Goal: Answer question/provide support: Share knowledge or assist other users

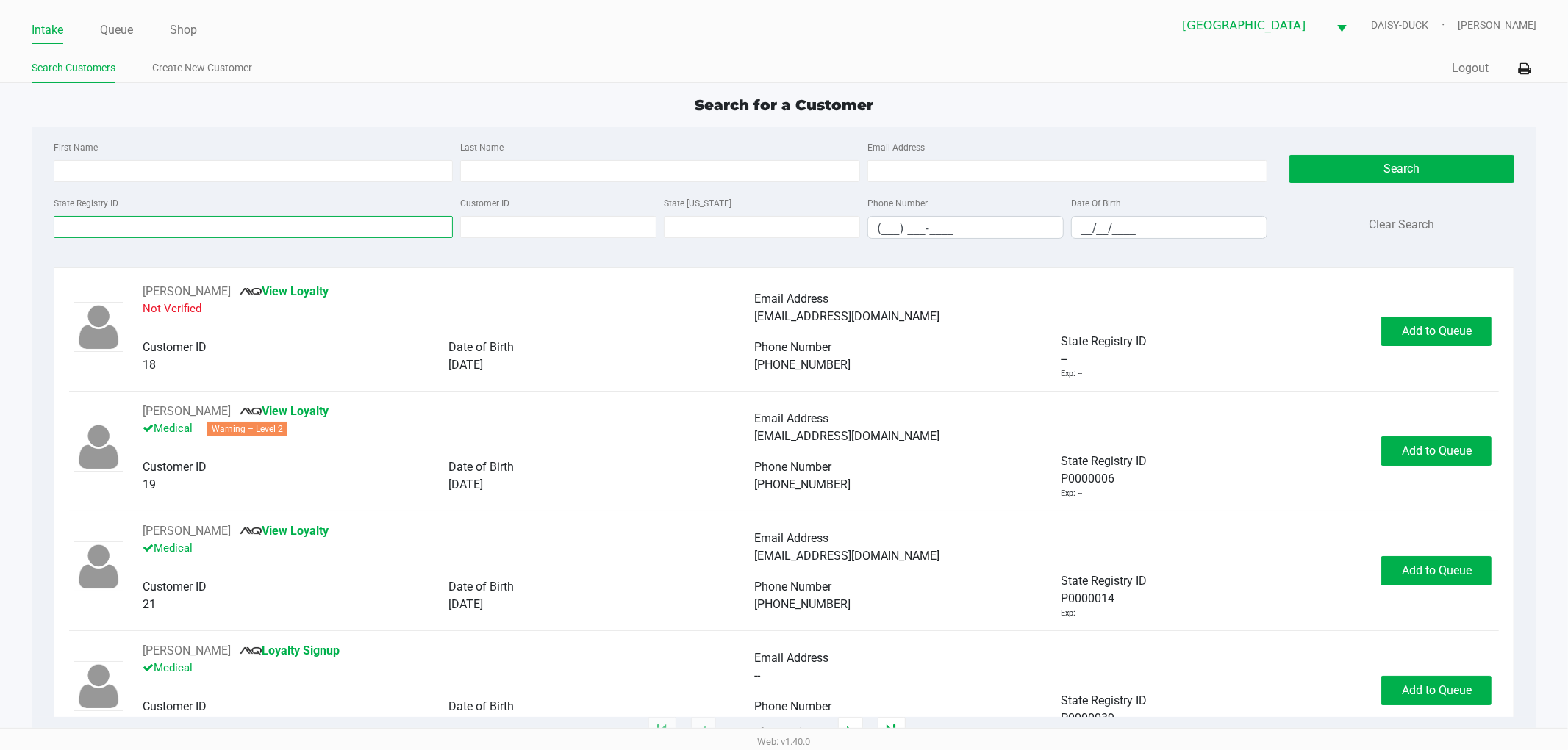
click at [143, 236] on input "State Registry ID" at bounding box center [253, 227] width 400 height 22
type input "p7rt5448"
click at [1360, 159] on button "Search" at bounding box center [1401, 169] width 225 height 28
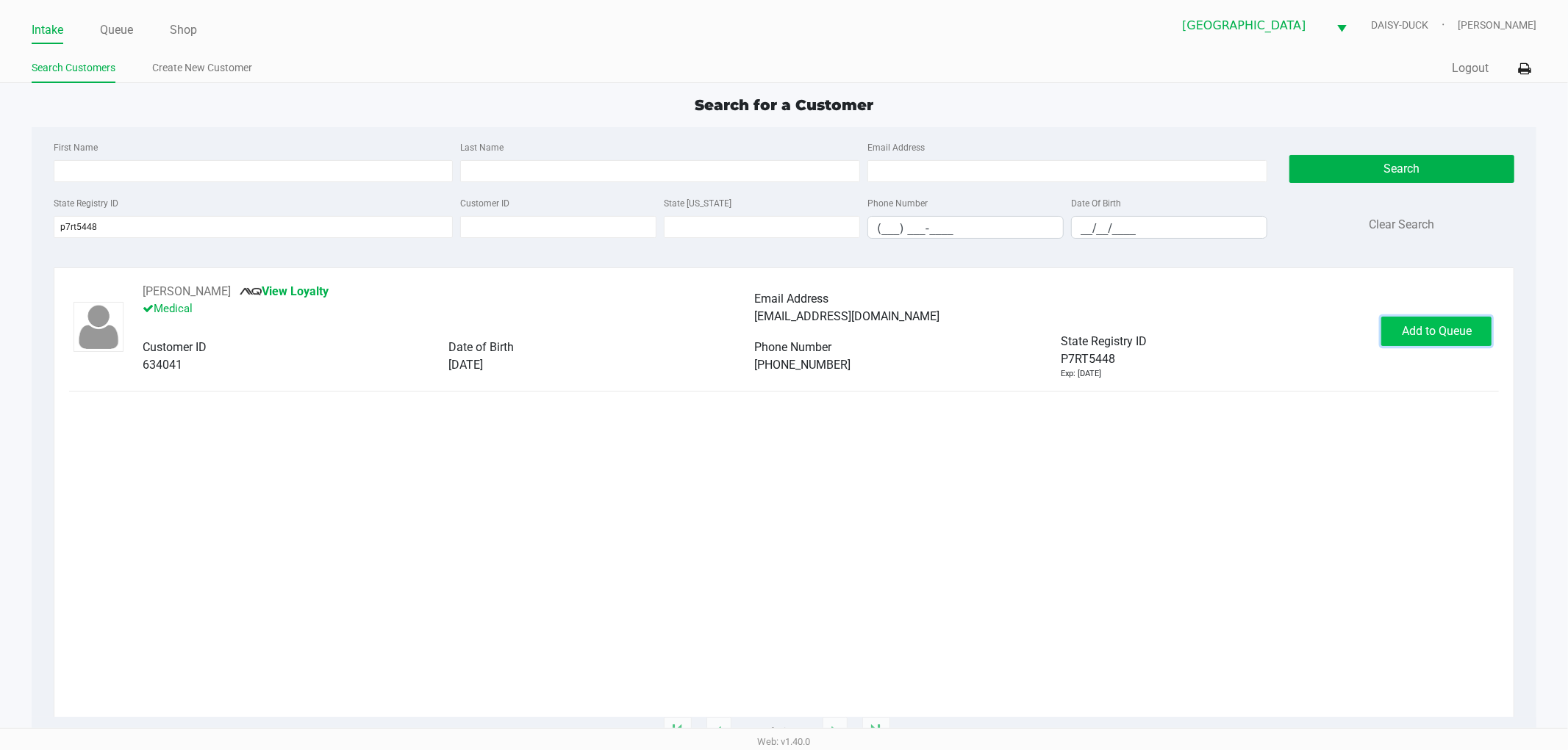
click at [1421, 320] on button "Add to Queue" at bounding box center [1437, 331] width 111 height 30
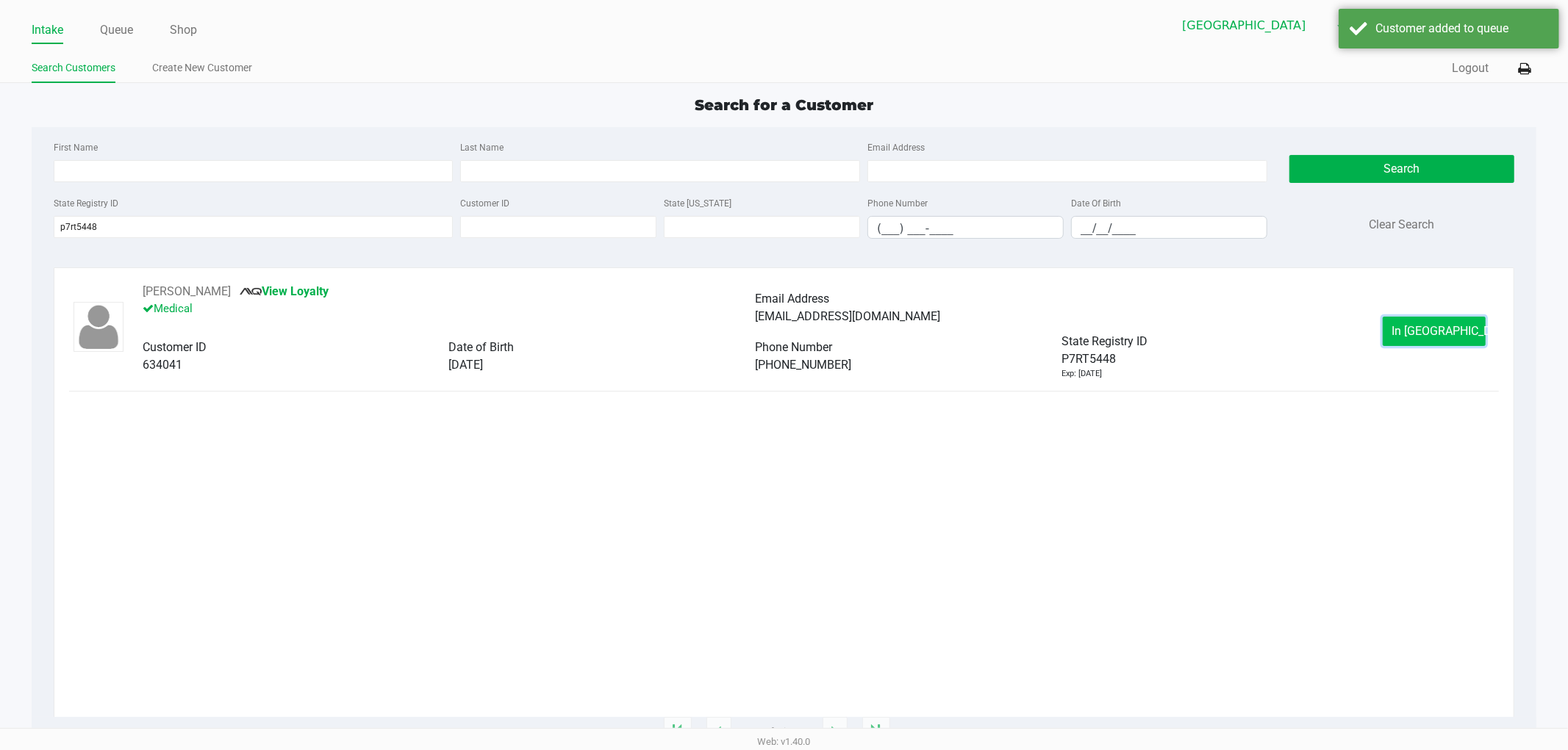
click at [1418, 325] on span "In [GEOGRAPHIC_DATA]" at bounding box center [1453, 331] width 123 height 14
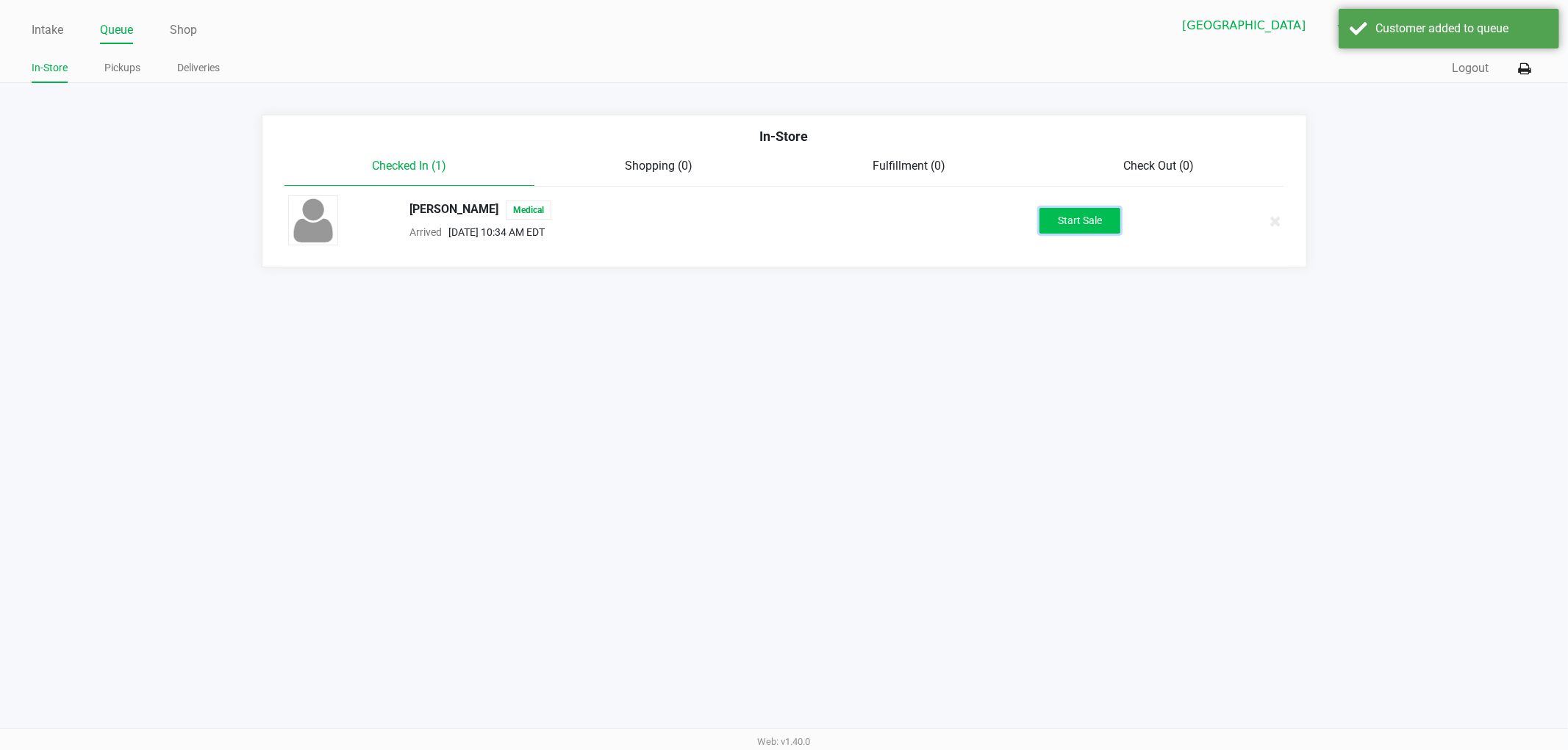
click at [1076, 215] on button "Start Sale" at bounding box center [1080, 221] width 81 height 26
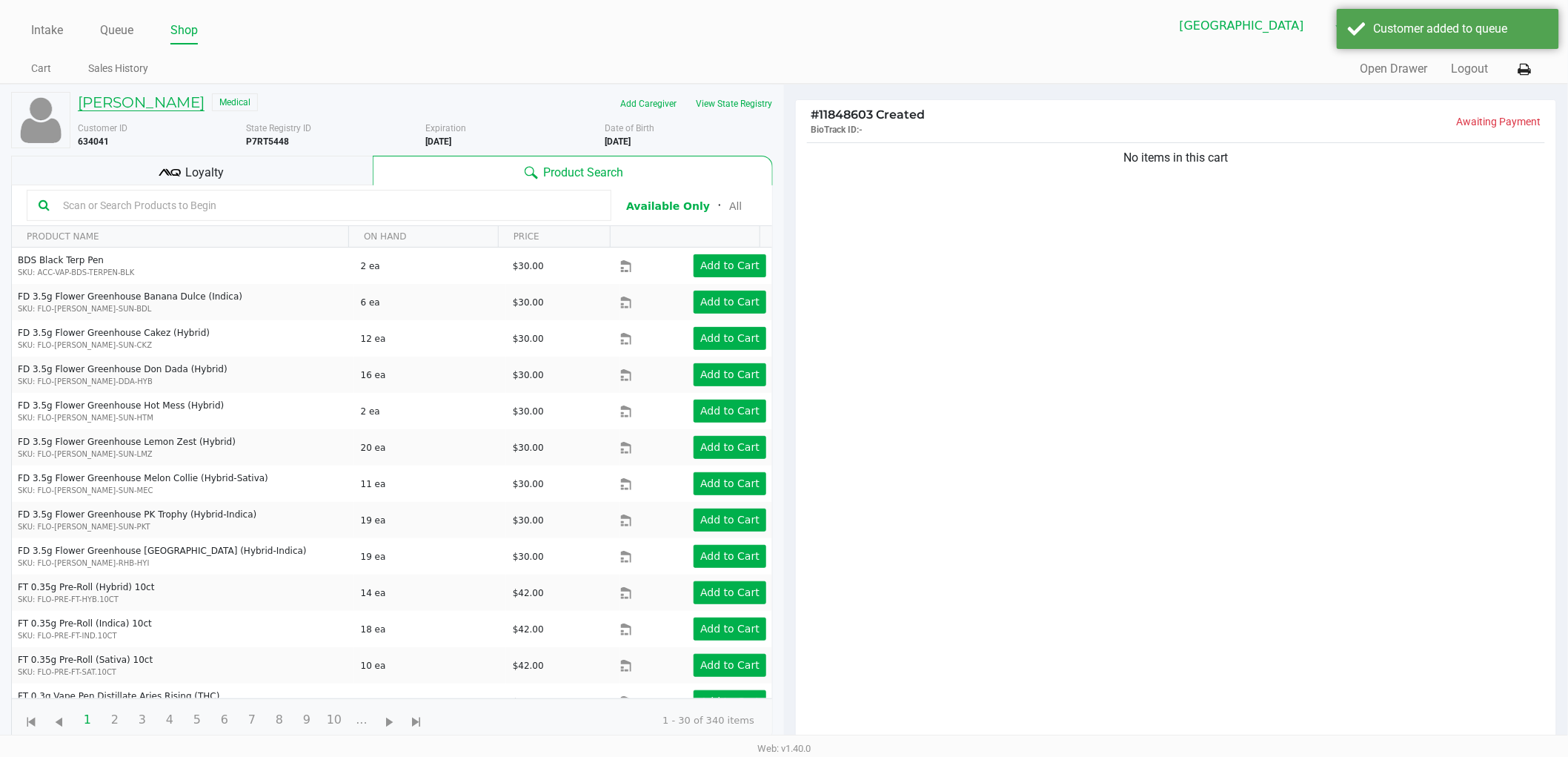
click at [173, 94] on h5 "[PERSON_NAME]" at bounding box center [140, 103] width 127 height 18
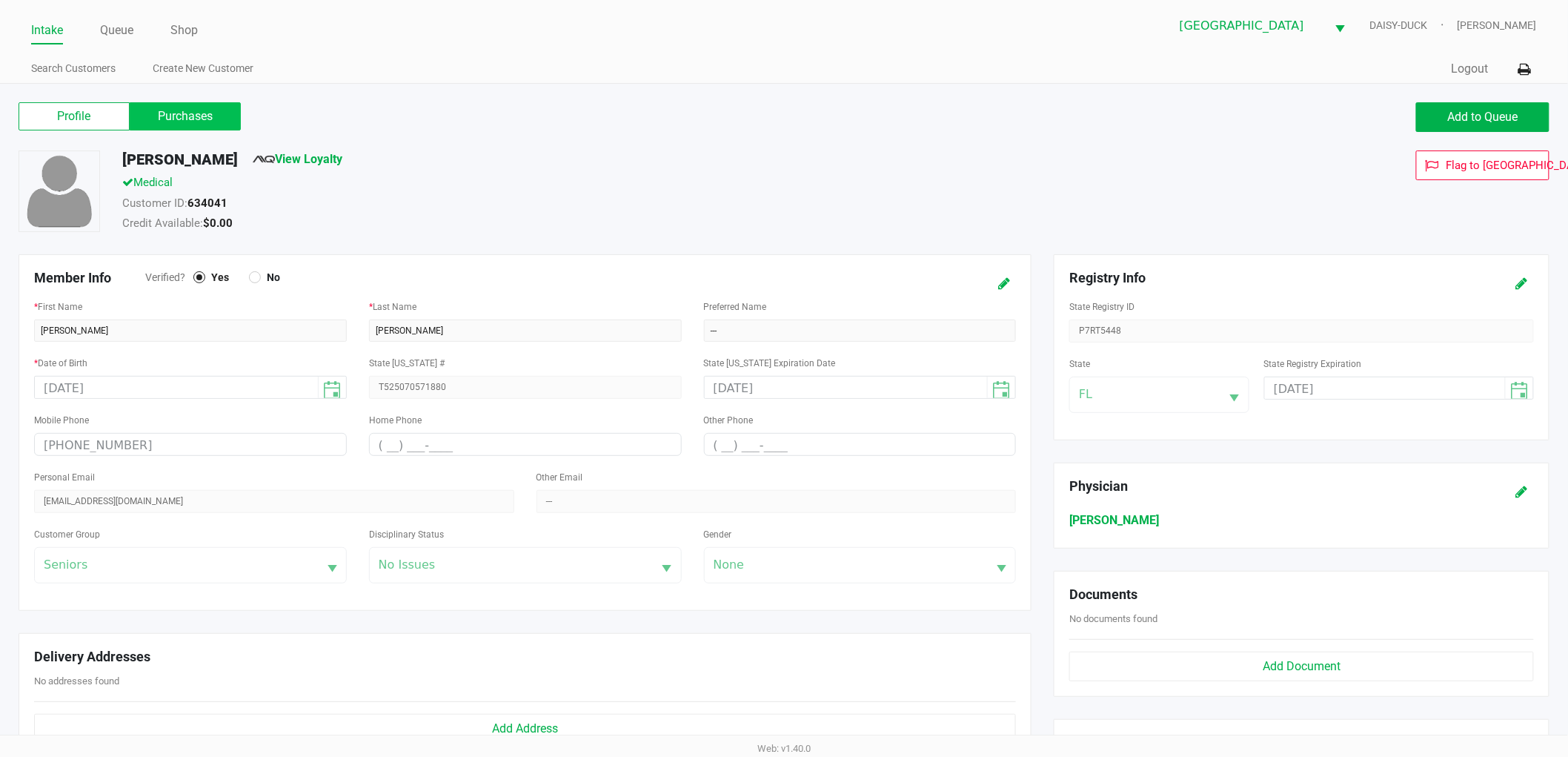
click at [206, 109] on label "Purchases" at bounding box center [186, 116] width 111 height 28
click at [0, 0] on 1 "Purchases" at bounding box center [0, 0] width 0 height 0
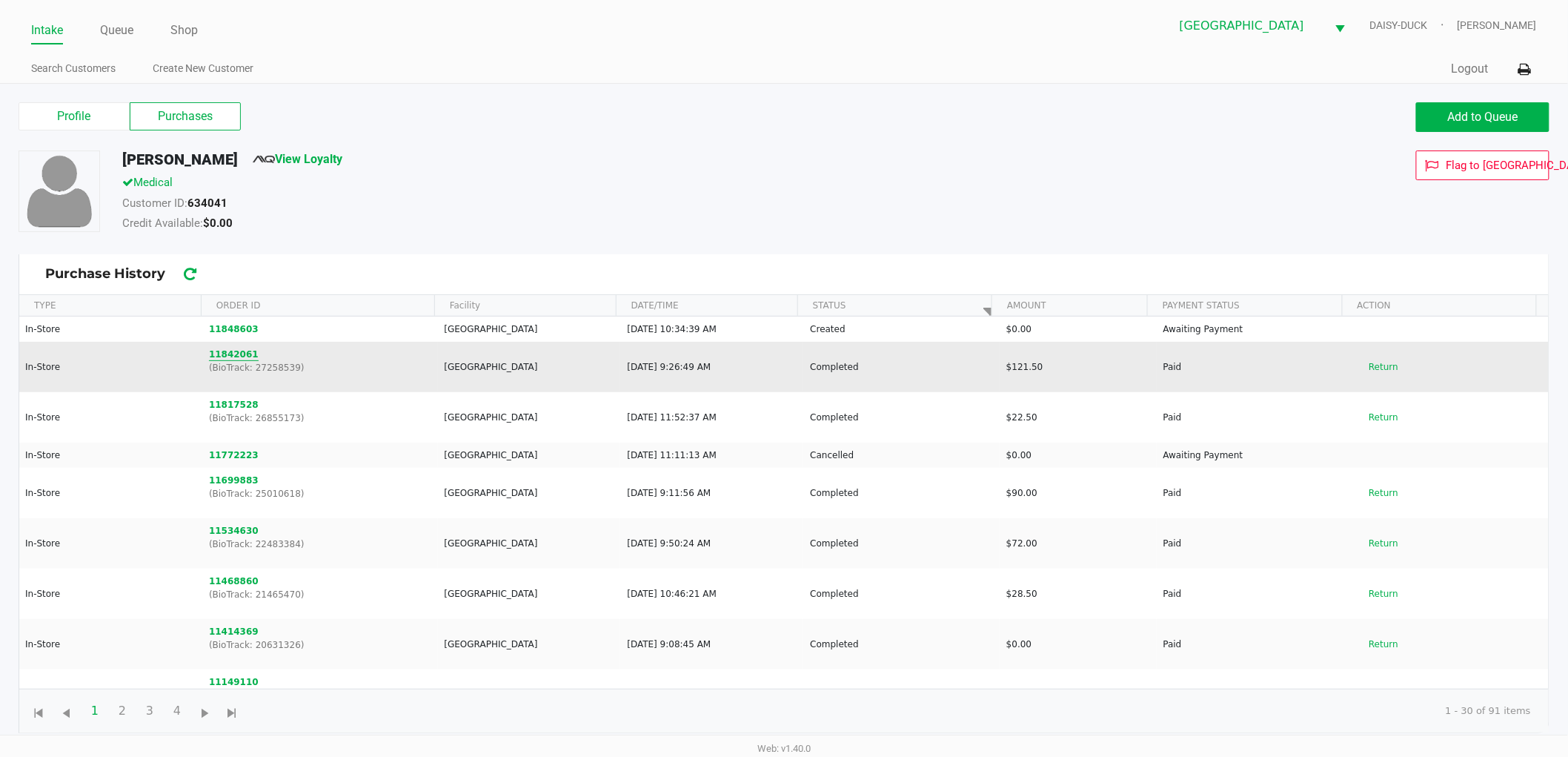
click at [216, 351] on button "11842061" at bounding box center [233, 354] width 49 height 14
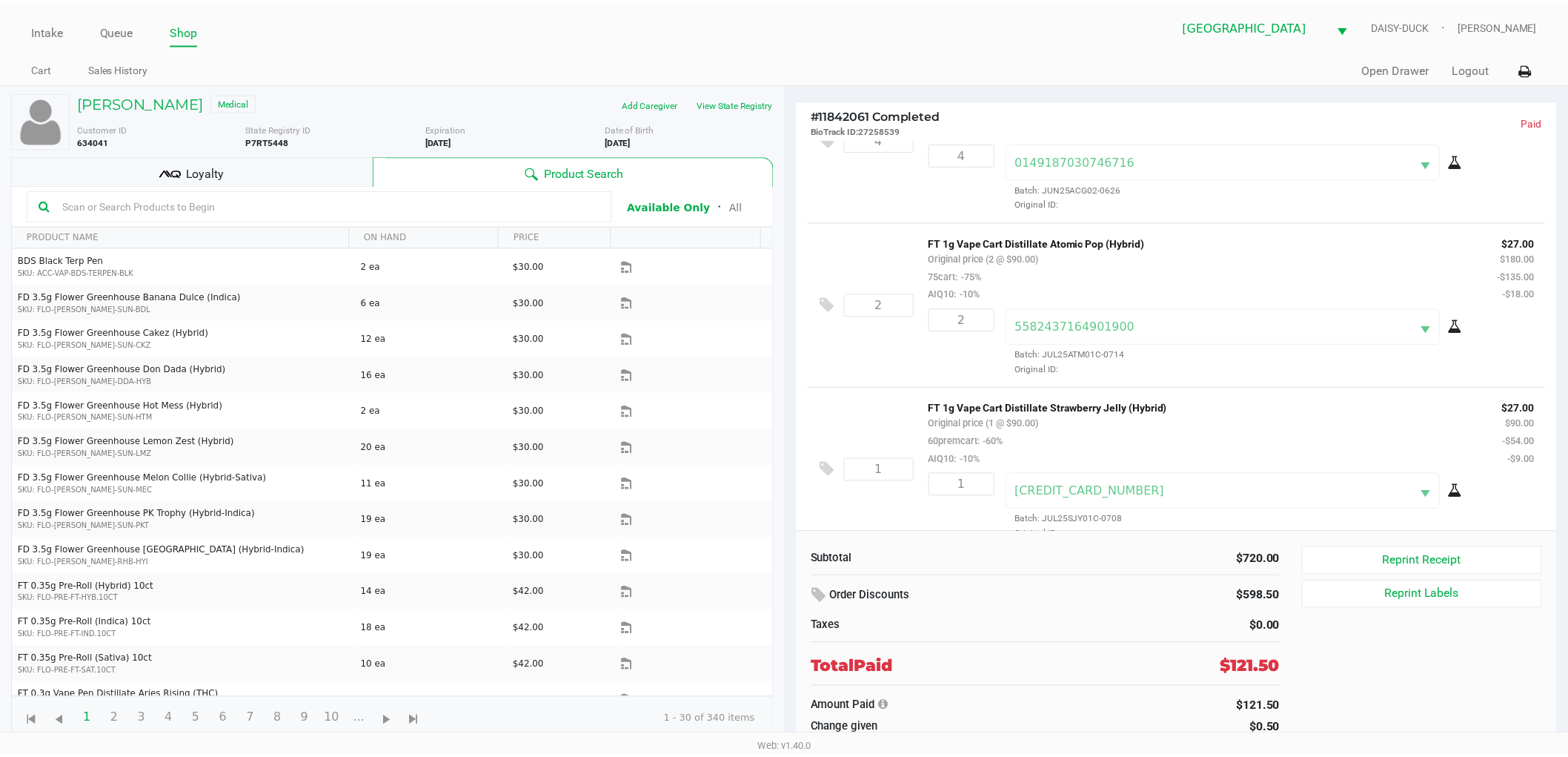
scroll to position [271, 0]
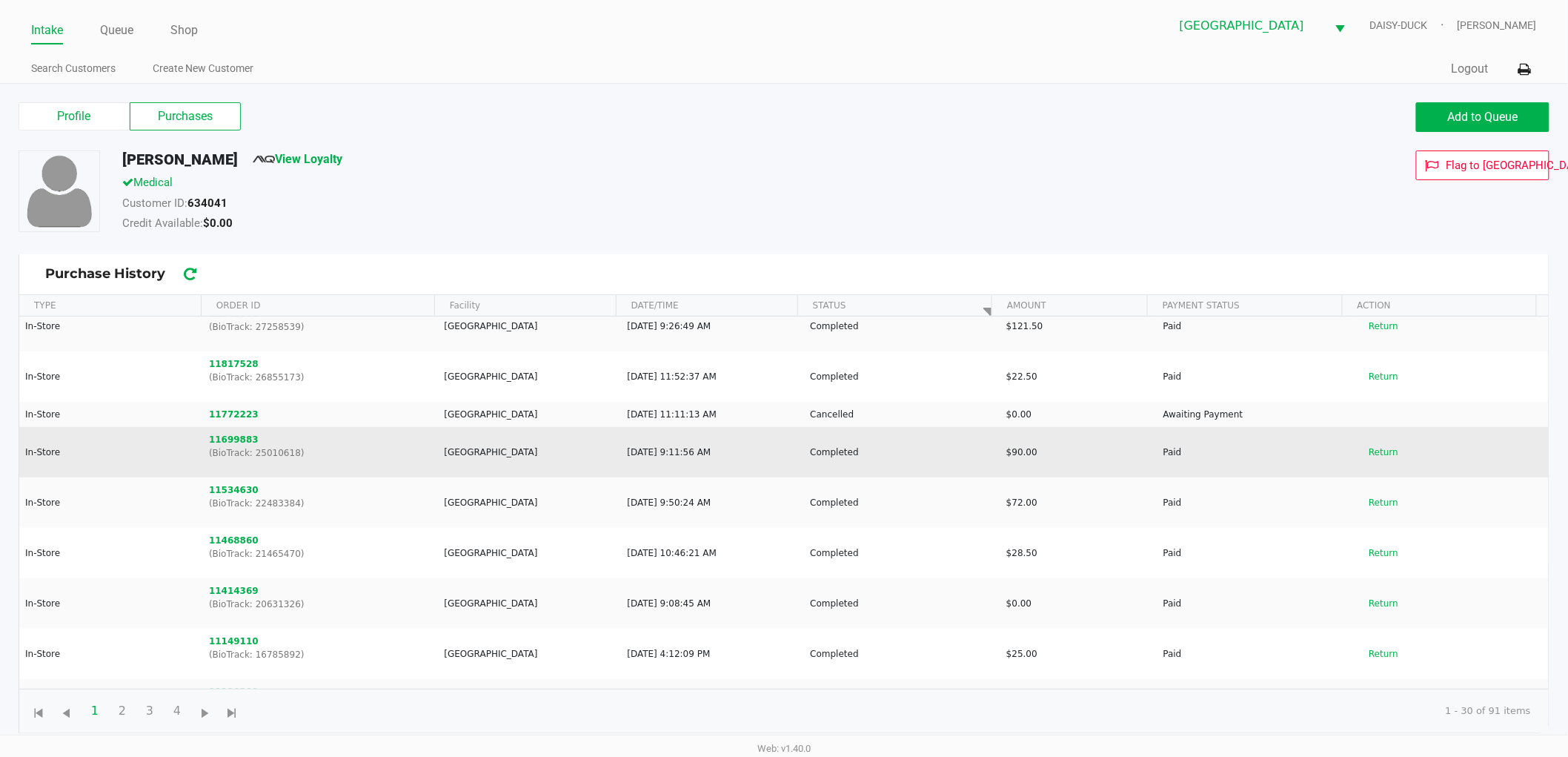
scroll to position [82, 0]
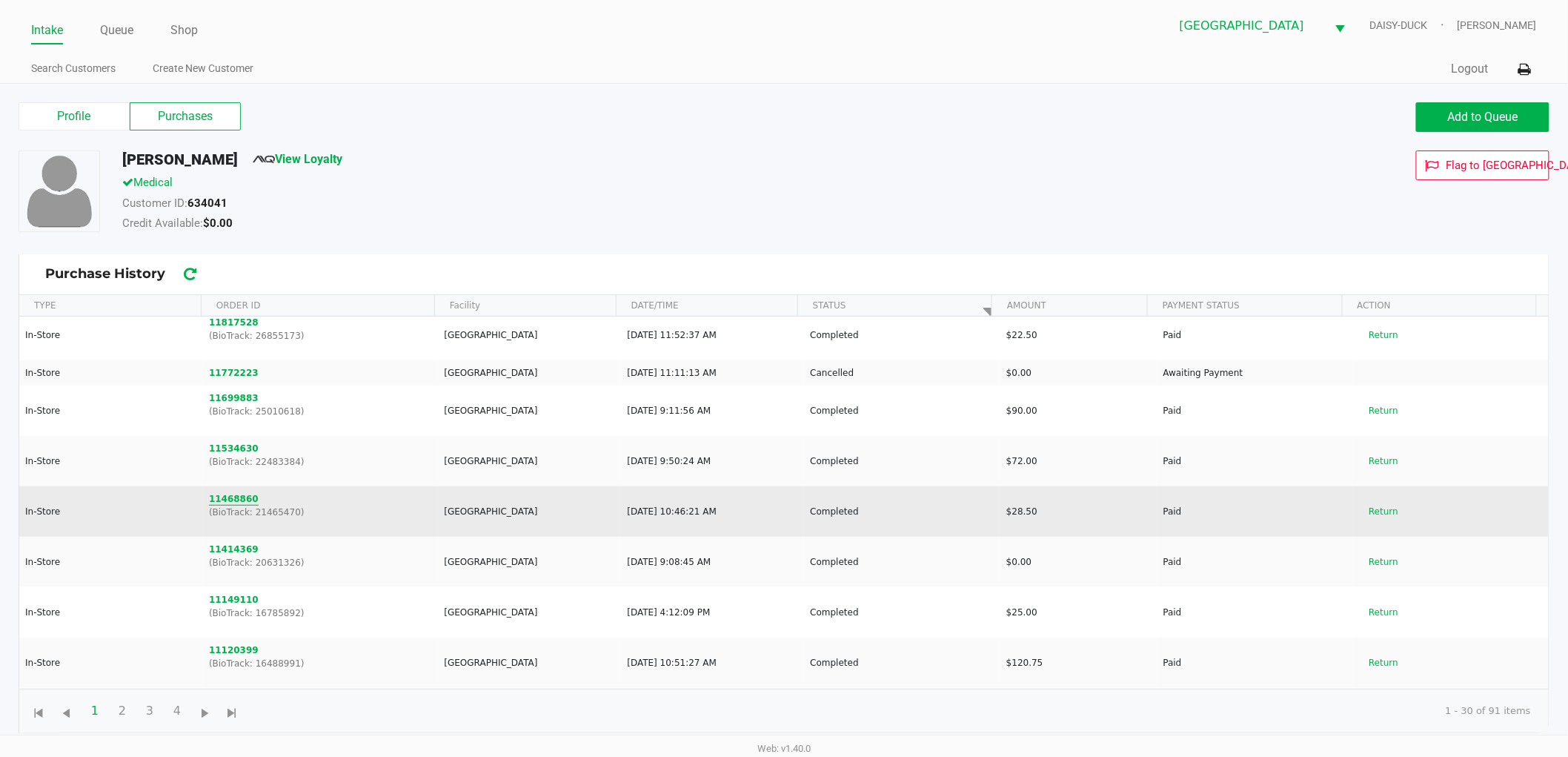
click at [233, 494] on button "11468860" at bounding box center [233, 498] width 49 height 14
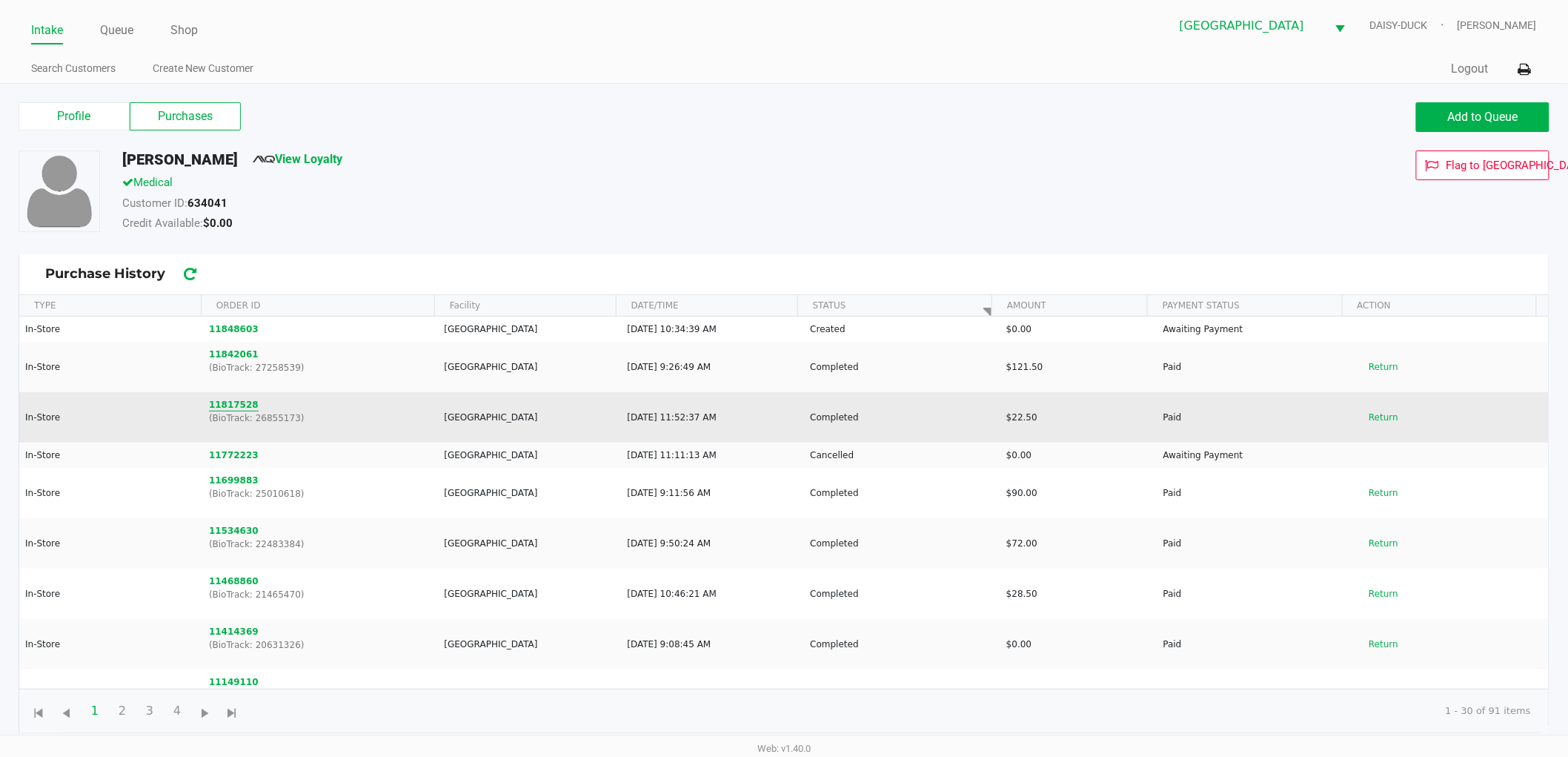
click at [220, 403] on button "11817528" at bounding box center [233, 405] width 49 height 14
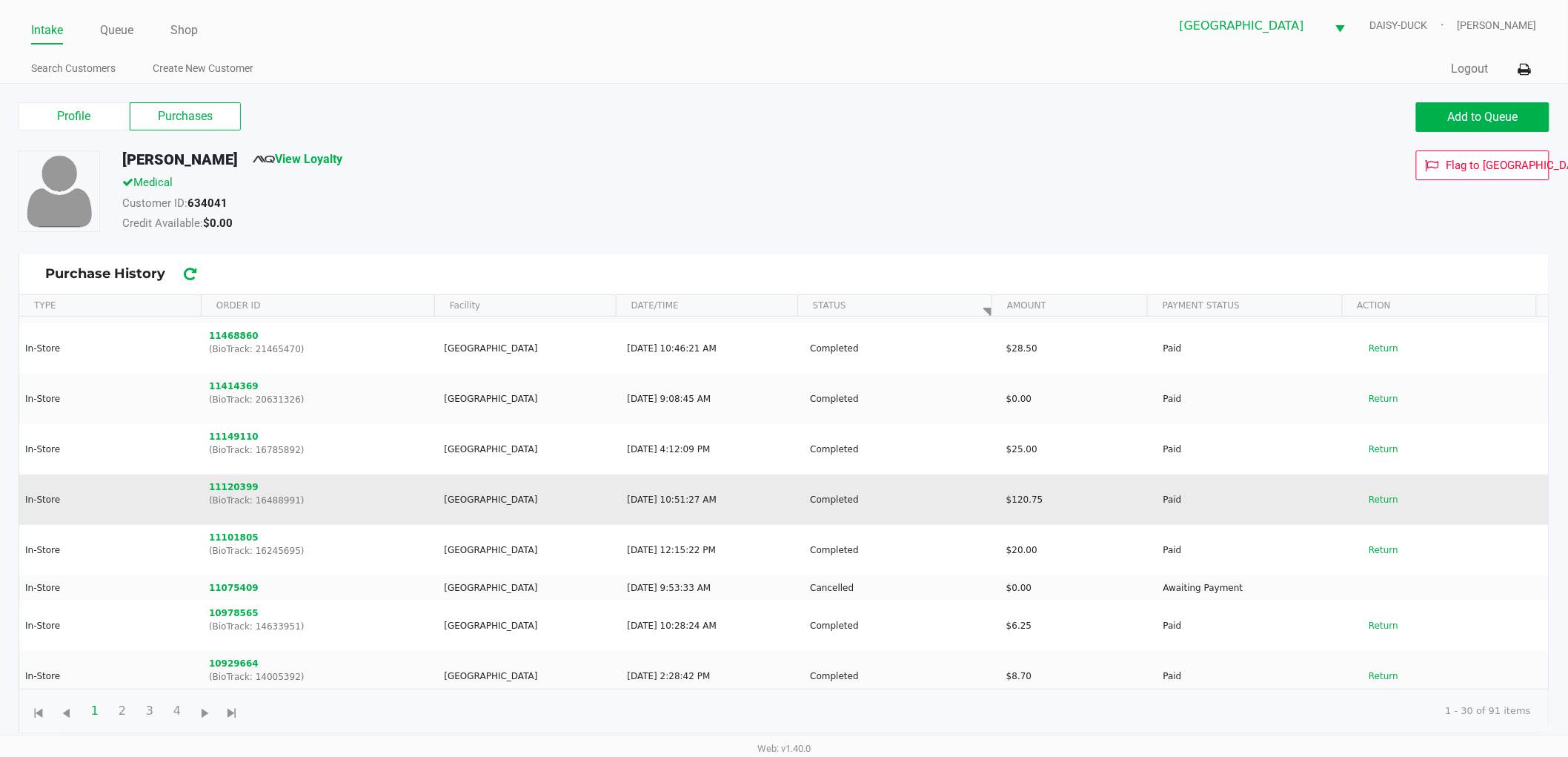
scroll to position [247, 0]
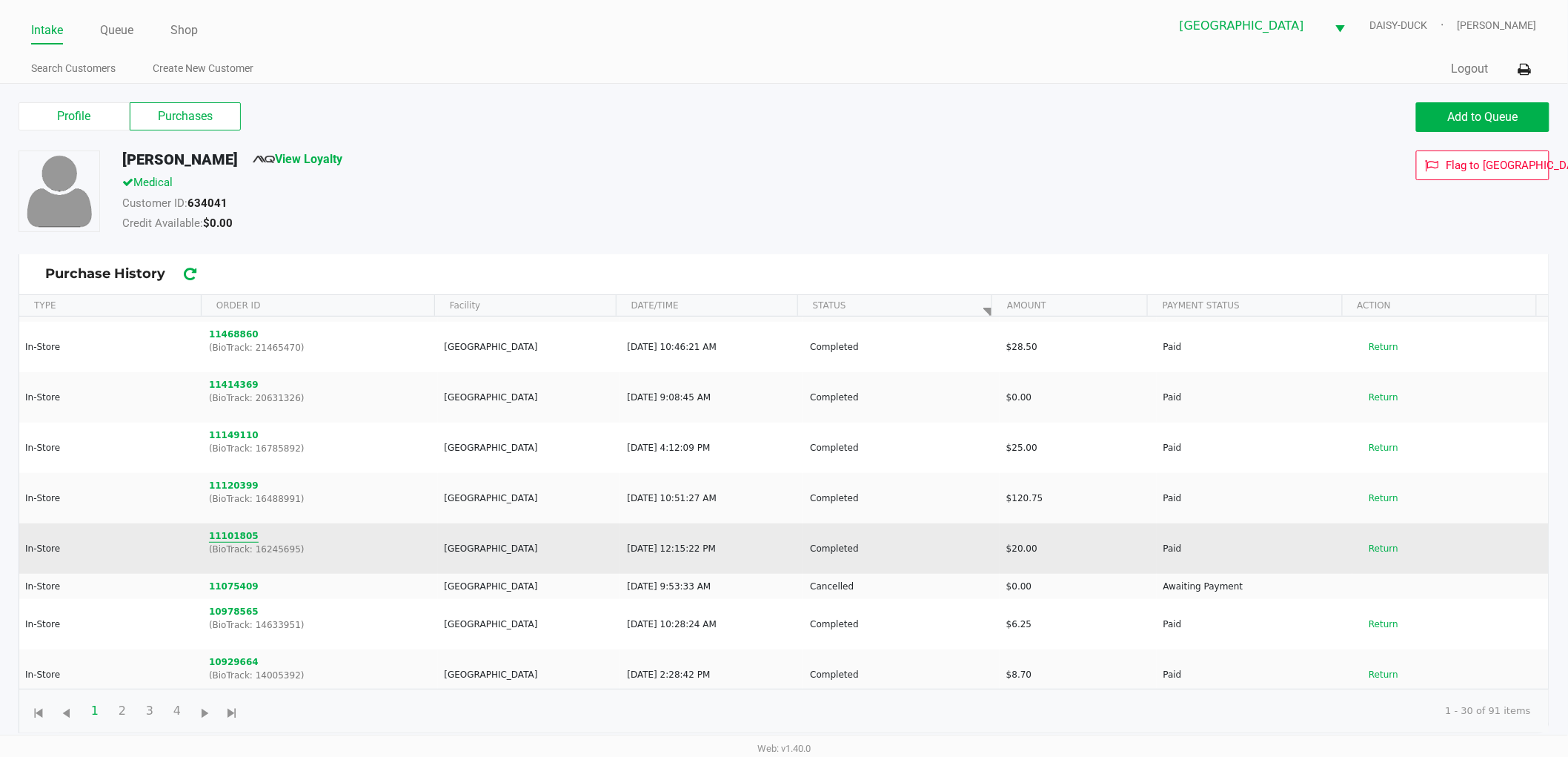
click at [216, 534] on button "11101805" at bounding box center [233, 536] width 49 height 14
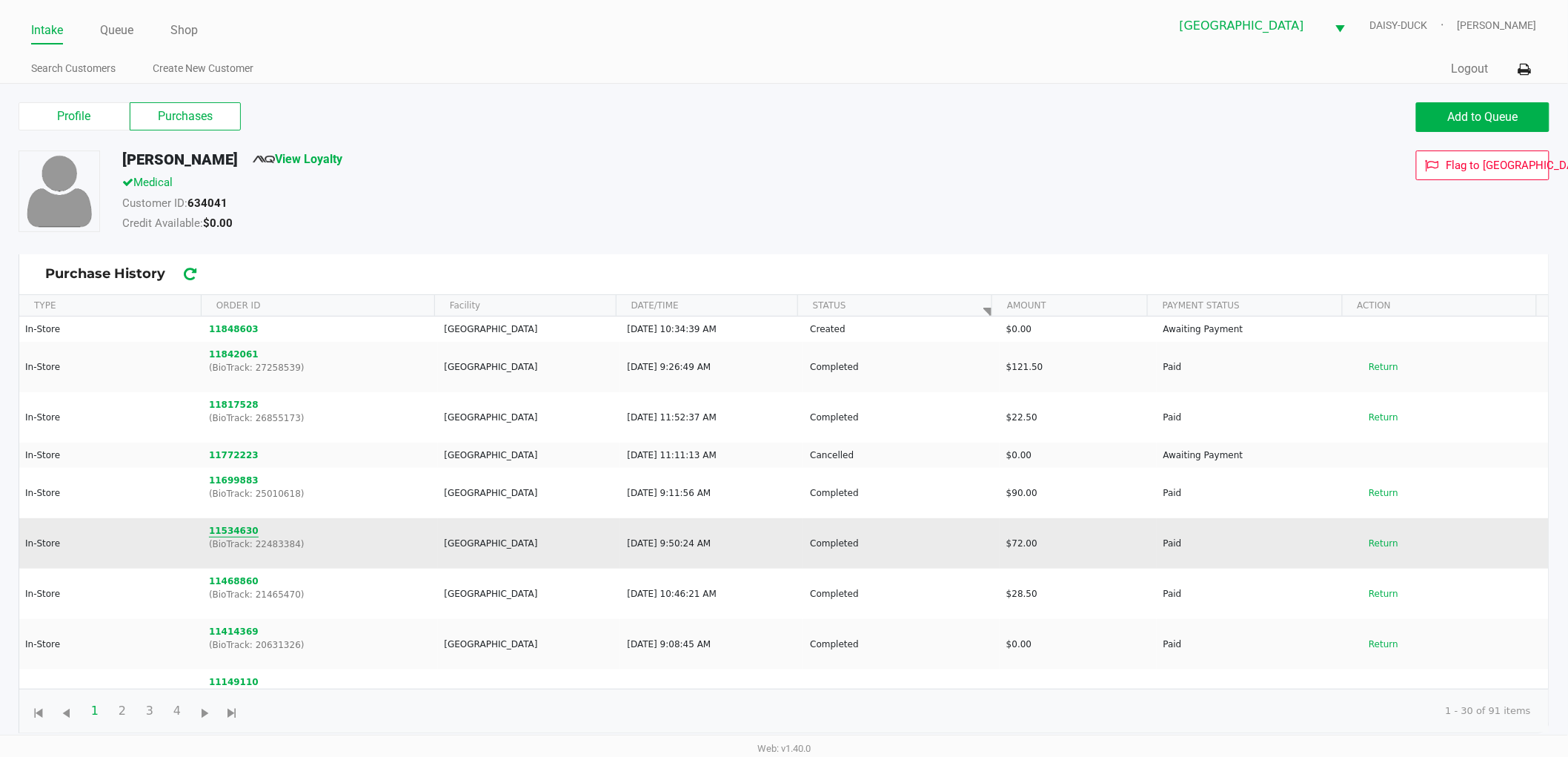
click at [239, 534] on button "11534630" at bounding box center [233, 531] width 49 height 14
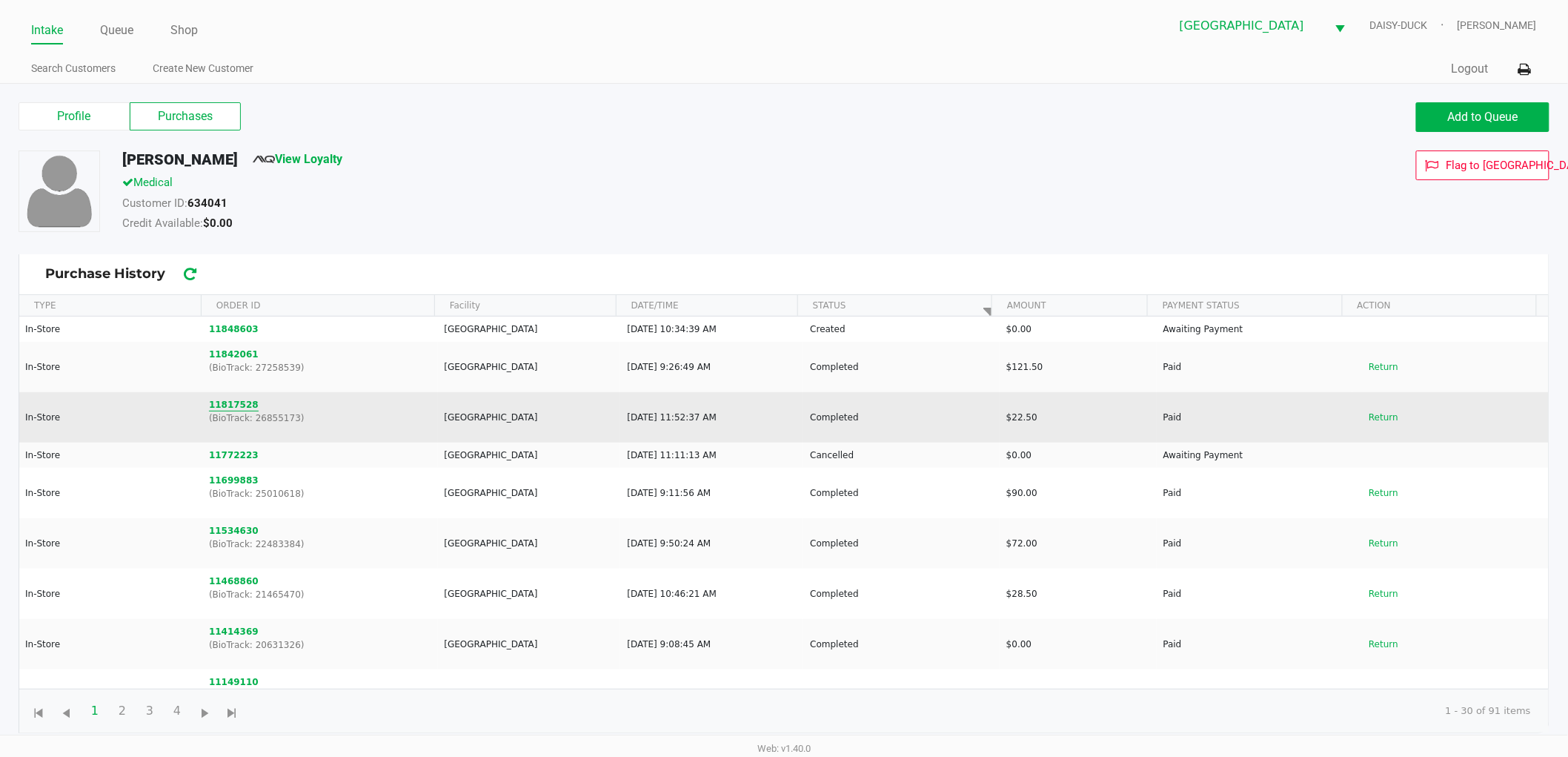
click at [213, 410] on button "11817528" at bounding box center [233, 405] width 49 height 14
click at [222, 405] on button "11817528" at bounding box center [233, 405] width 49 height 14
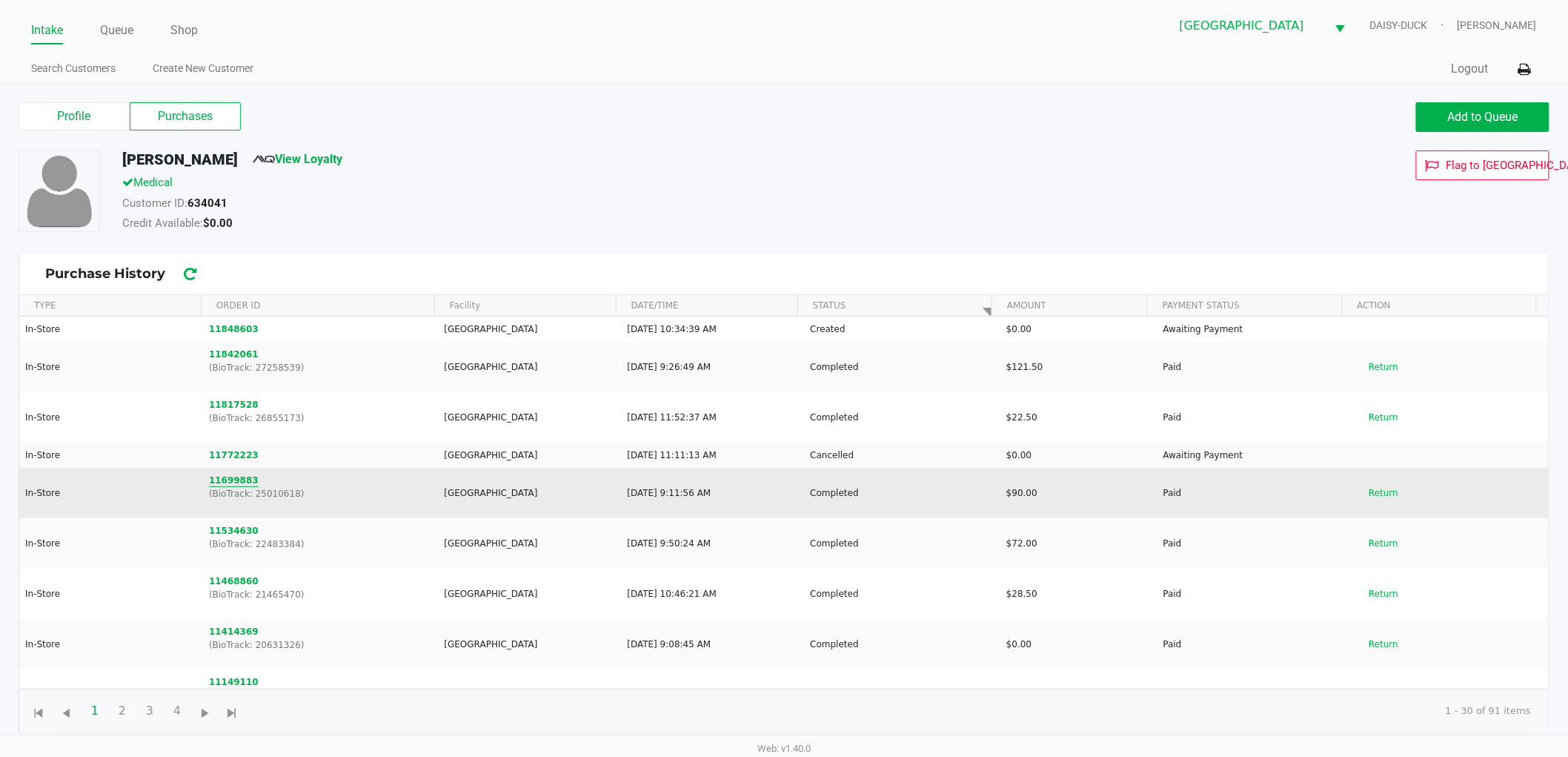
click at [228, 477] on button "11699883" at bounding box center [233, 480] width 49 height 14
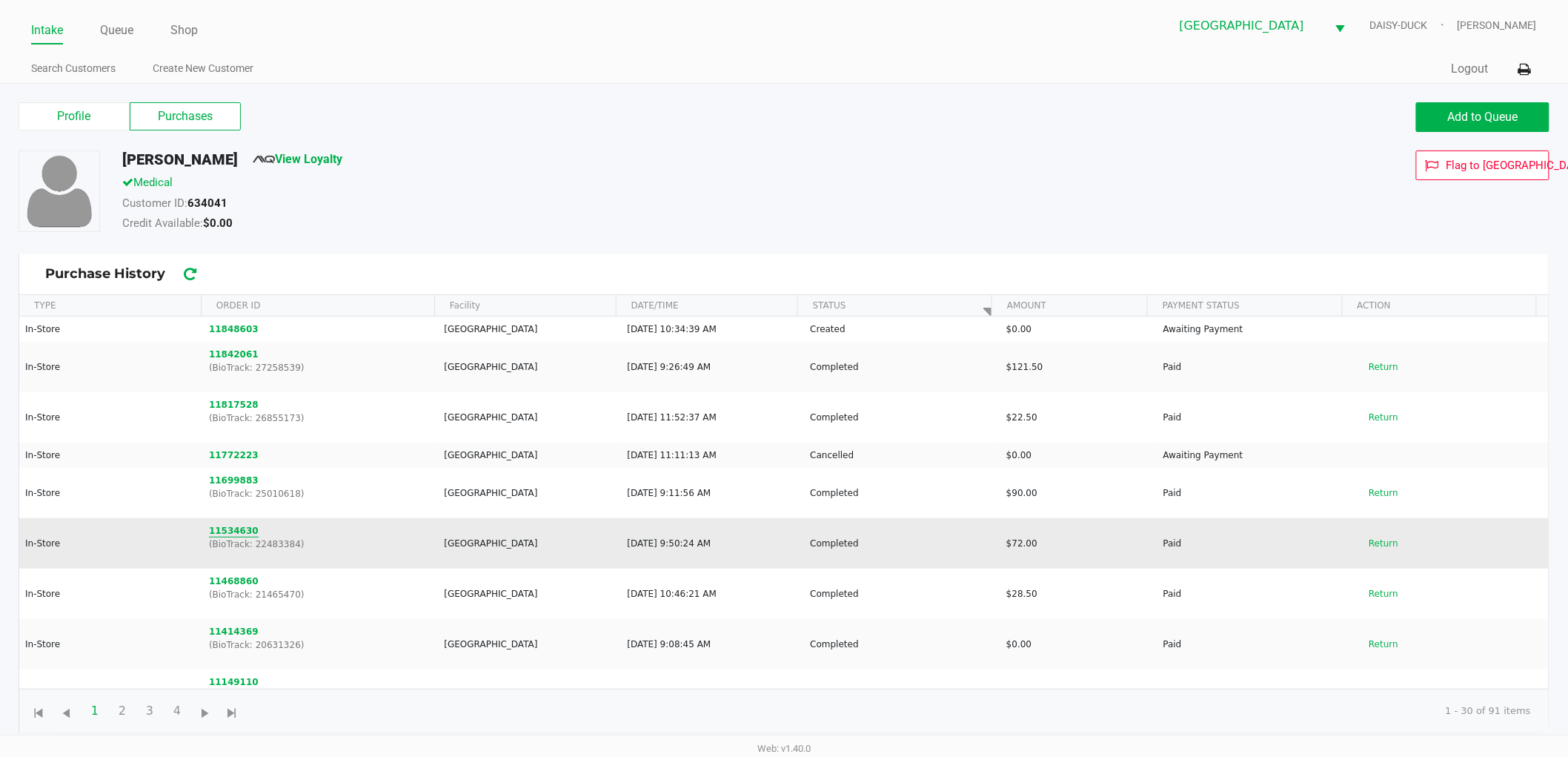
click at [232, 536] on button "11534630" at bounding box center [233, 531] width 49 height 14
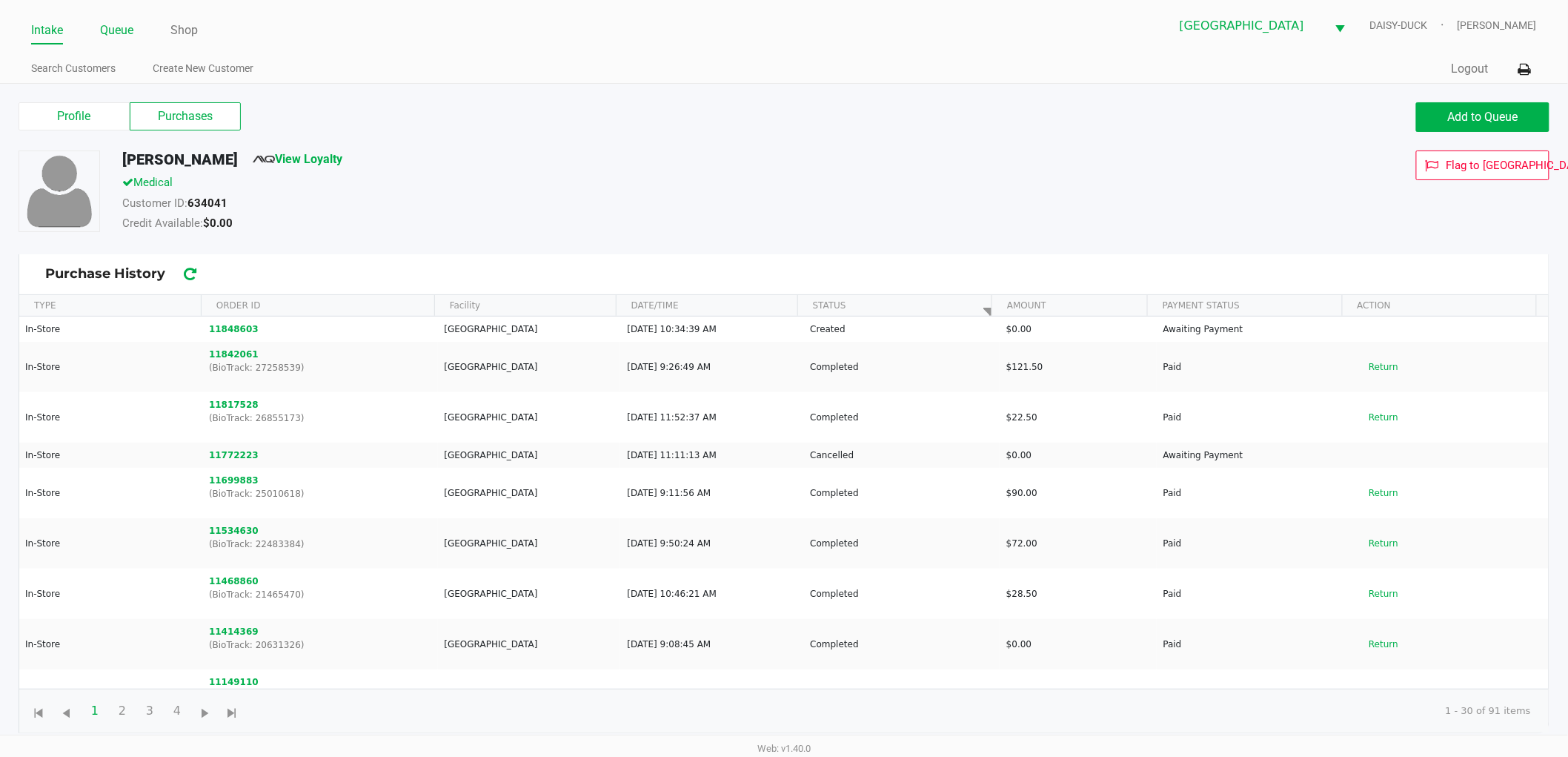
click at [117, 34] on link "Queue" at bounding box center [116, 31] width 33 height 21
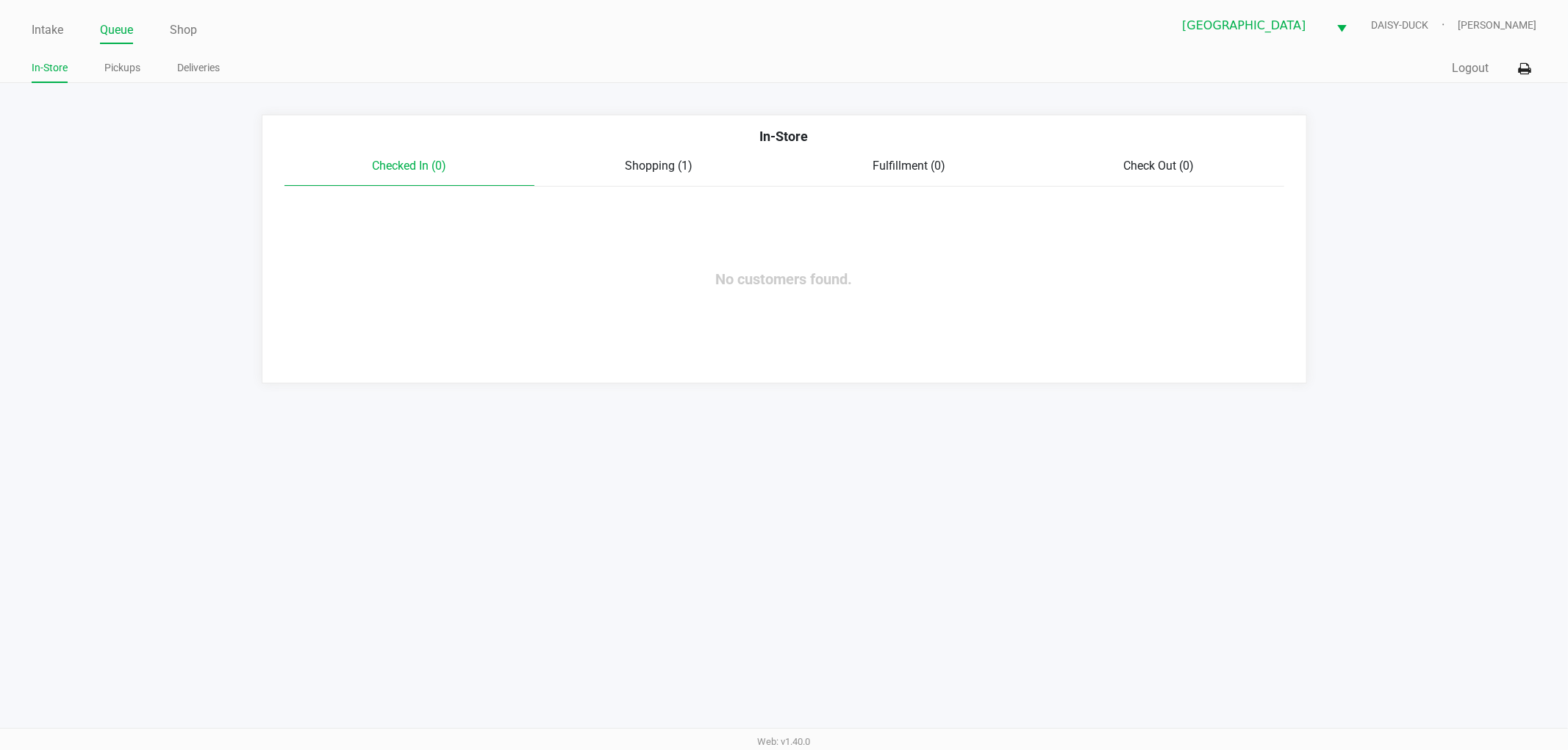
click at [638, 169] on span "Shopping (1)" at bounding box center [659, 165] width 67 height 14
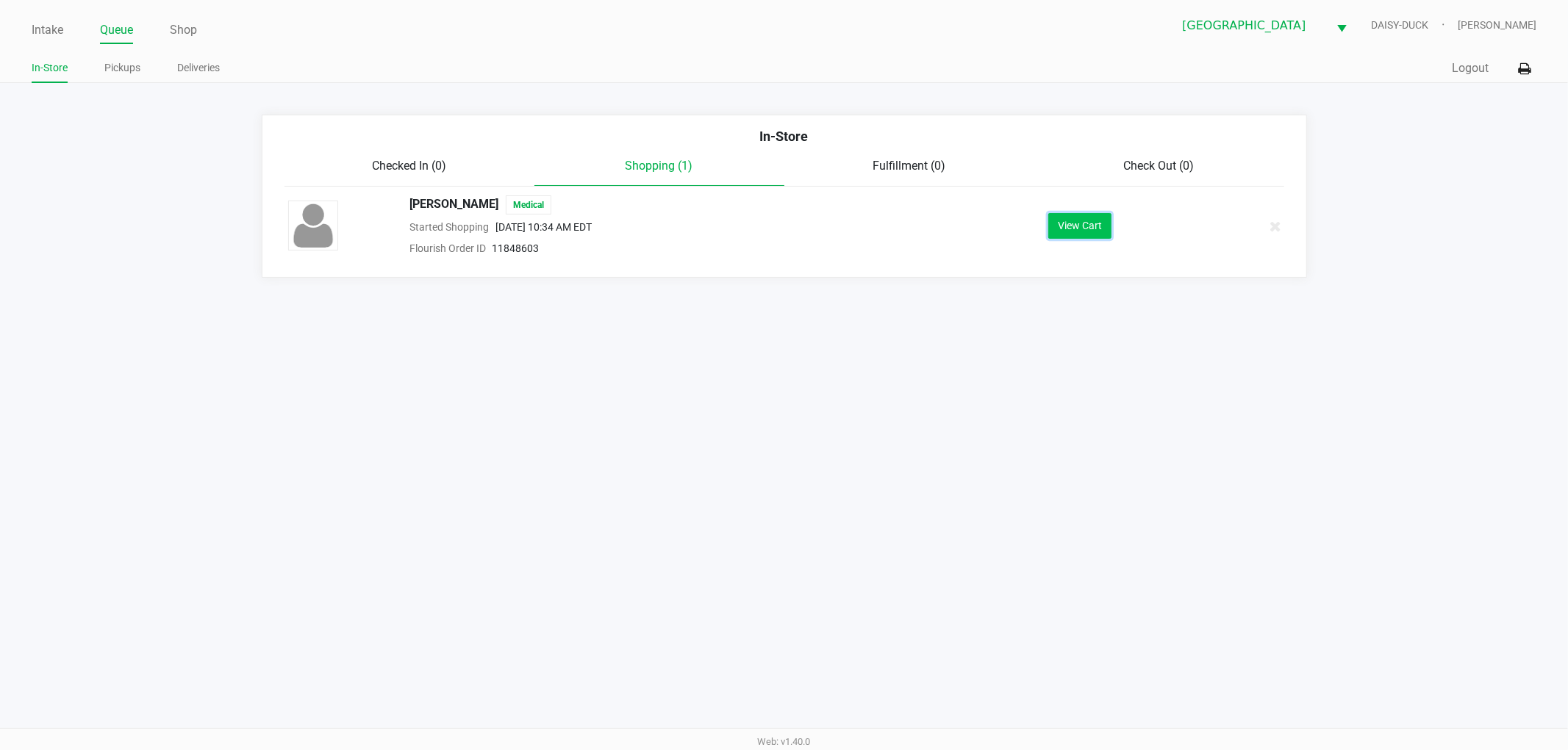
click at [1051, 215] on button "View Cart" at bounding box center [1080, 226] width 63 height 26
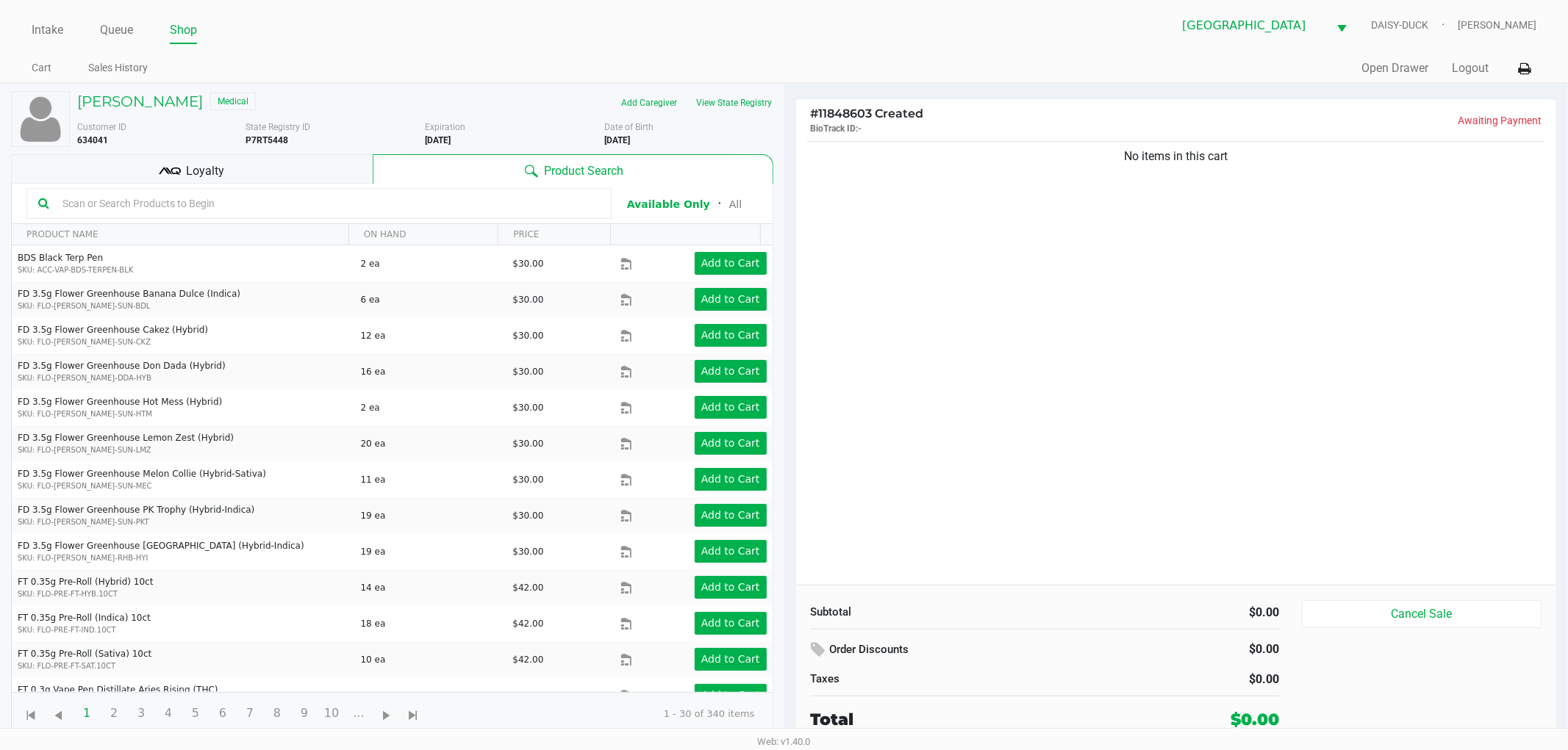
click at [568, 38] on ul "Intake Queue Shop" at bounding box center [408, 30] width 753 height 25
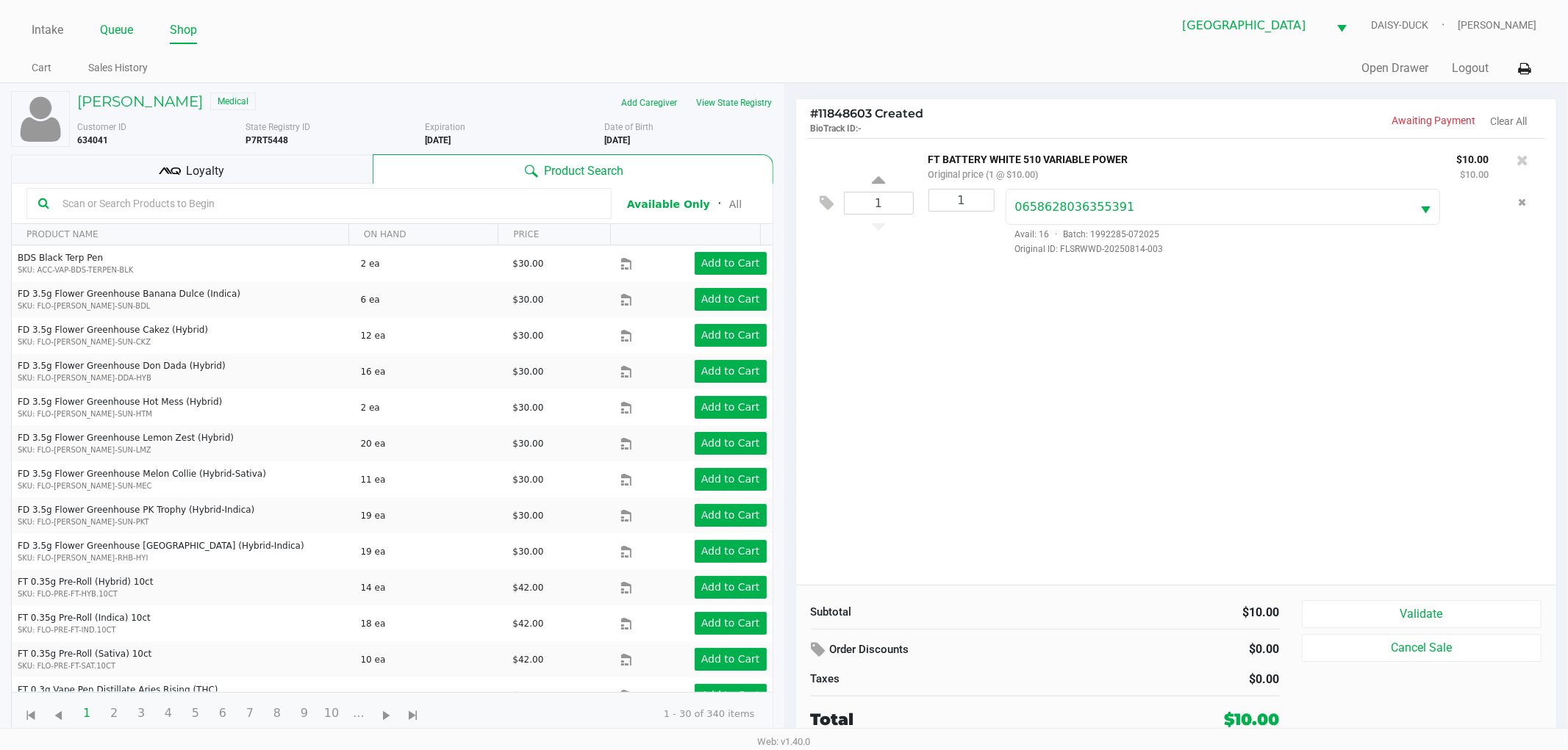
click at [118, 28] on link "Queue" at bounding box center [116, 30] width 33 height 21
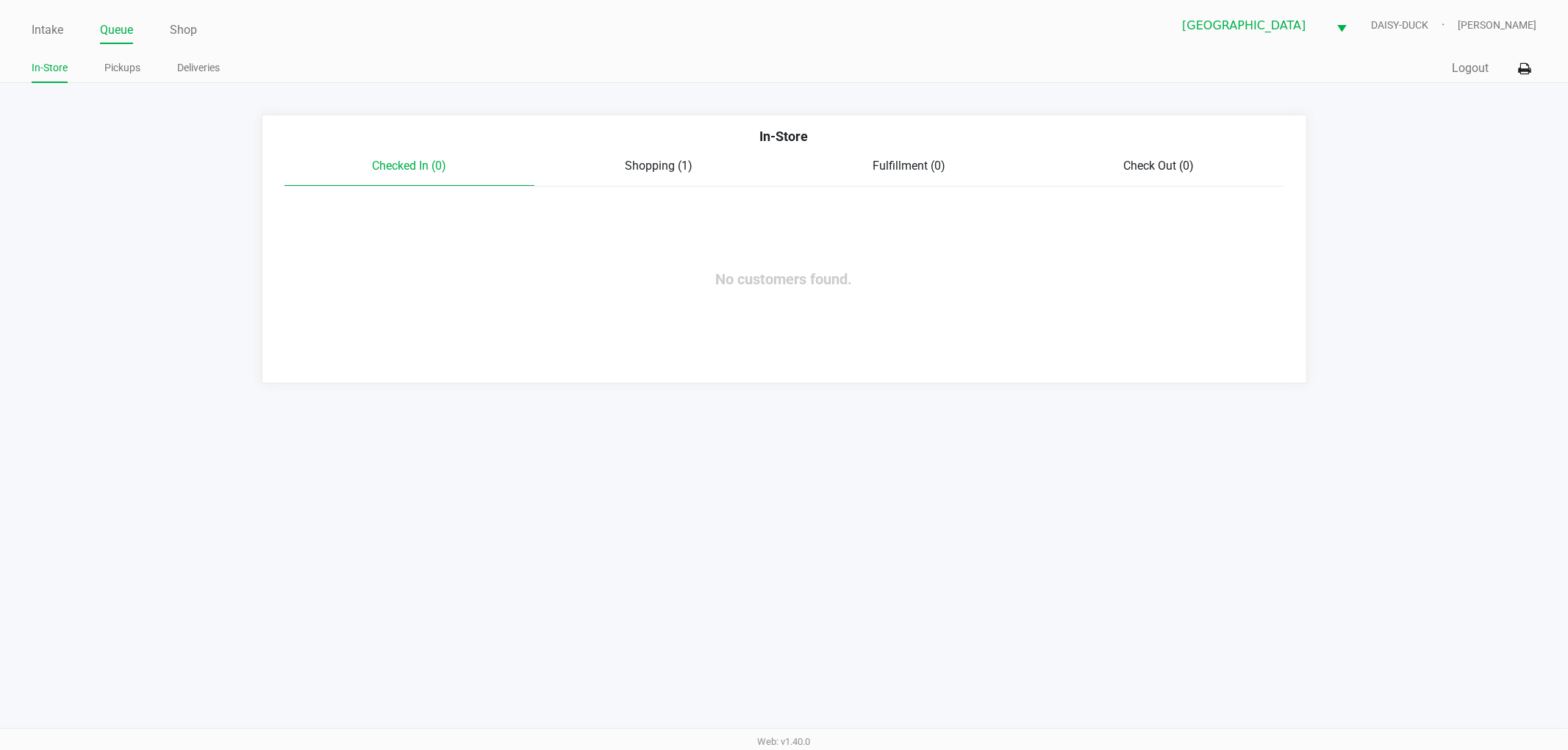
click at [641, 173] on div "Shopping (1)" at bounding box center [659, 166] width 250 height 18
click at [447, 200] on span "[PERSON_NAME]" at bounding box center [453, 205] width 89 height 19
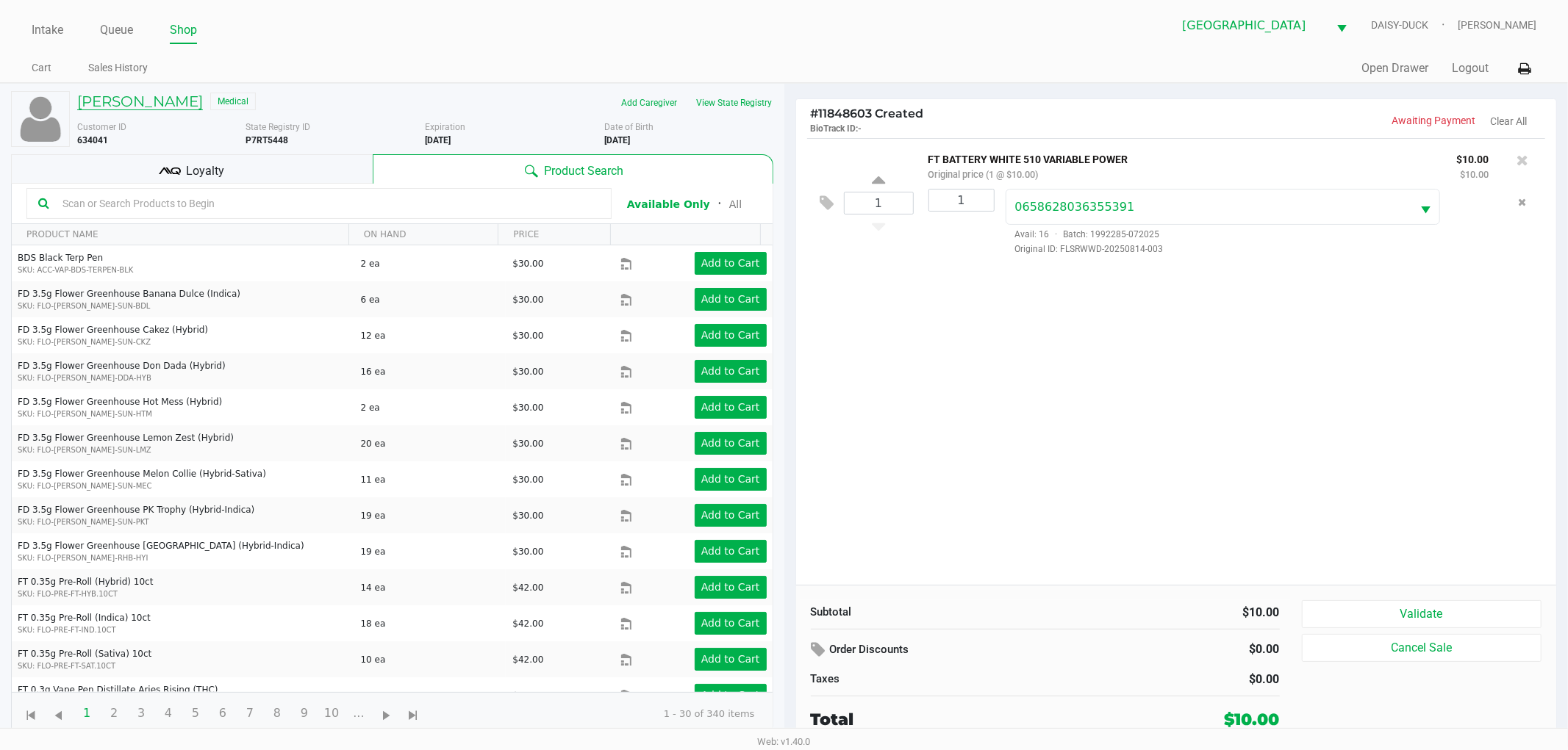
click at [167, 99] on h5 "[PERSON_NAME]" at bounding box center [139, 102] width 126 height 18
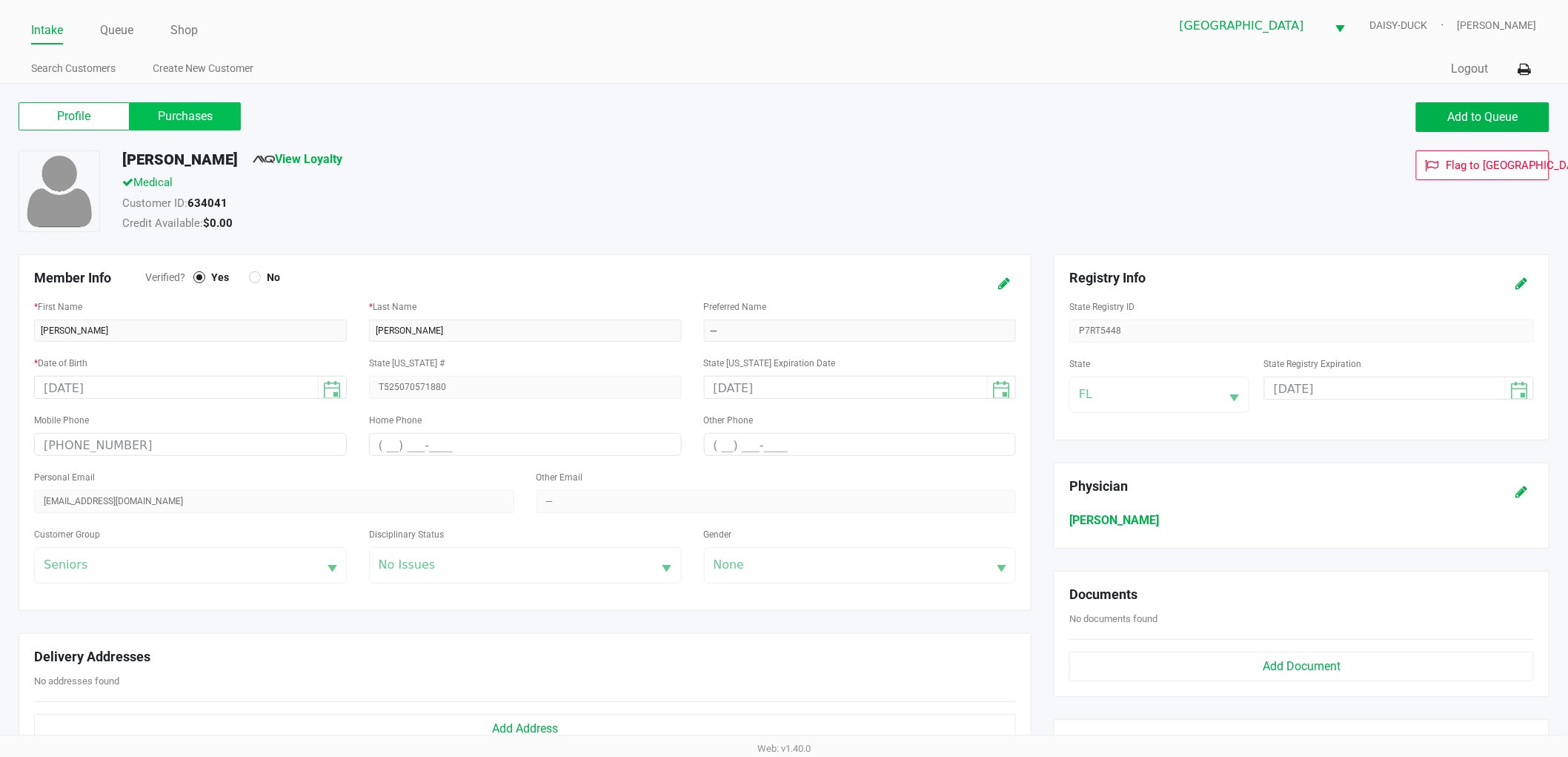
click at [194, 103] on label "Purchases" at bounding box center [186, 116] width 111 height 28
click at [0, 0] on 1 "Purchases" at bounding box center [0, 0] width 0 height 0
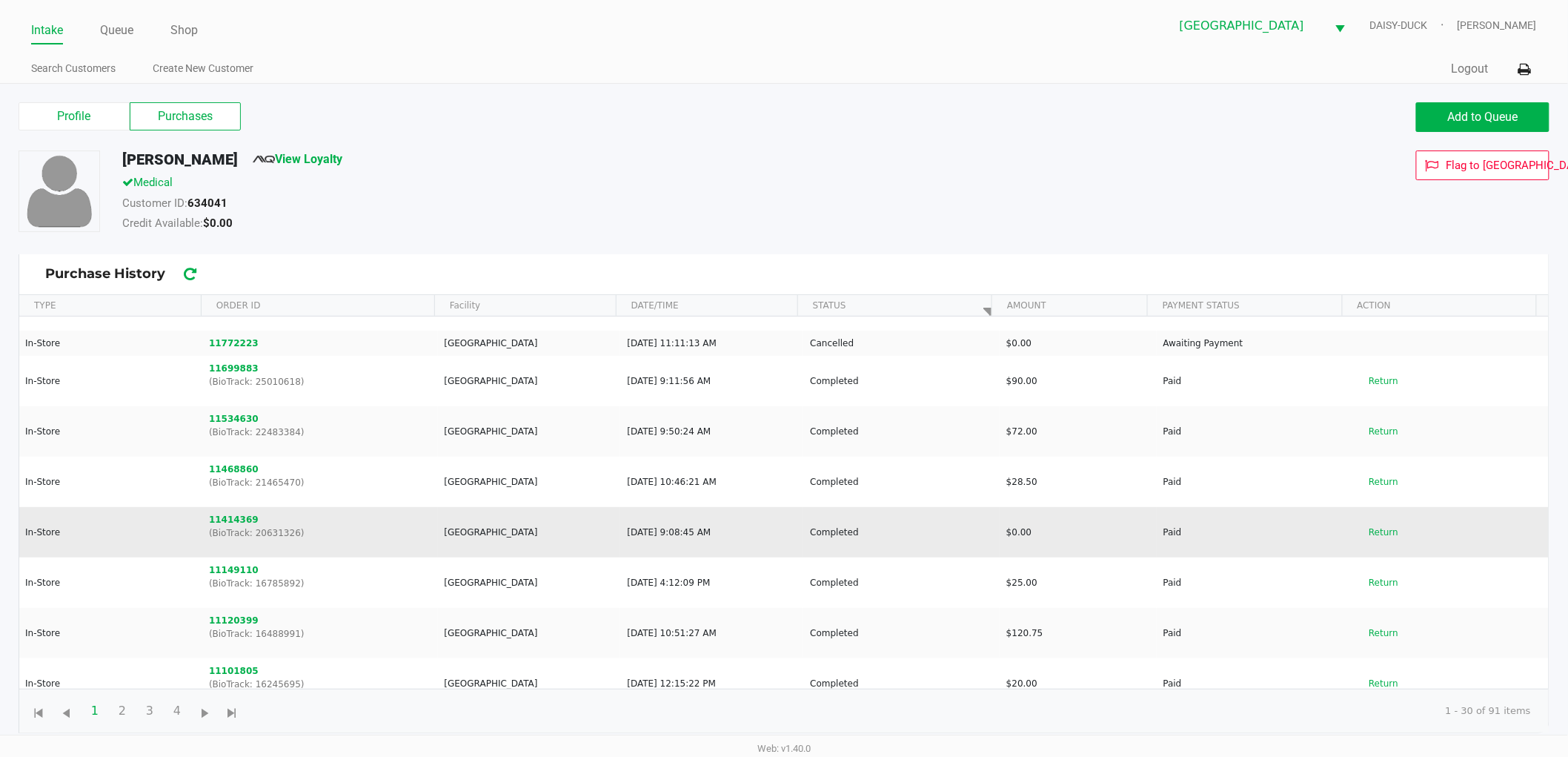
scroll to position [82, 0]
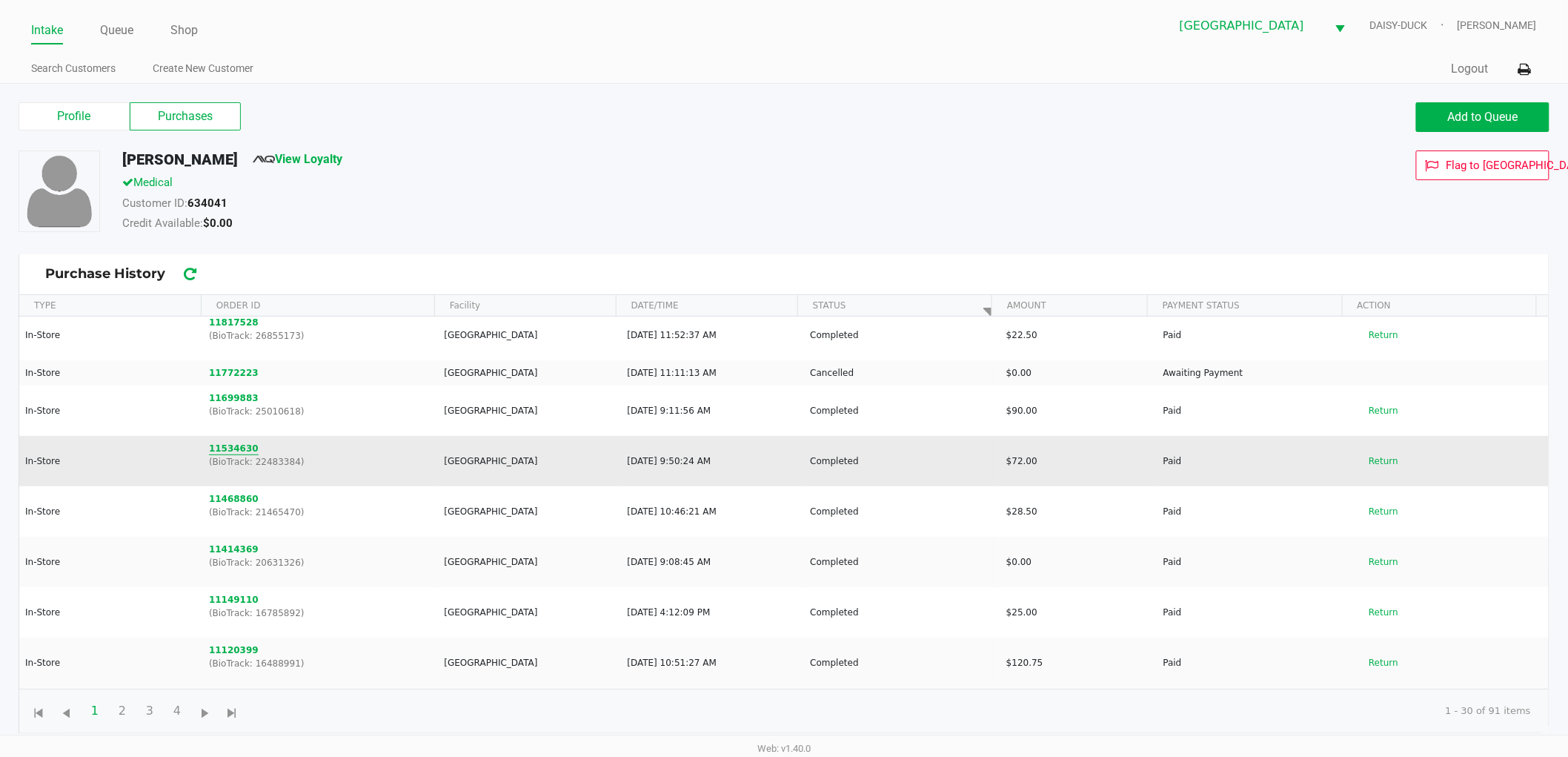
click at [239, 449] on button "11534630" at bounding box center [233, 448] width 49 height 14
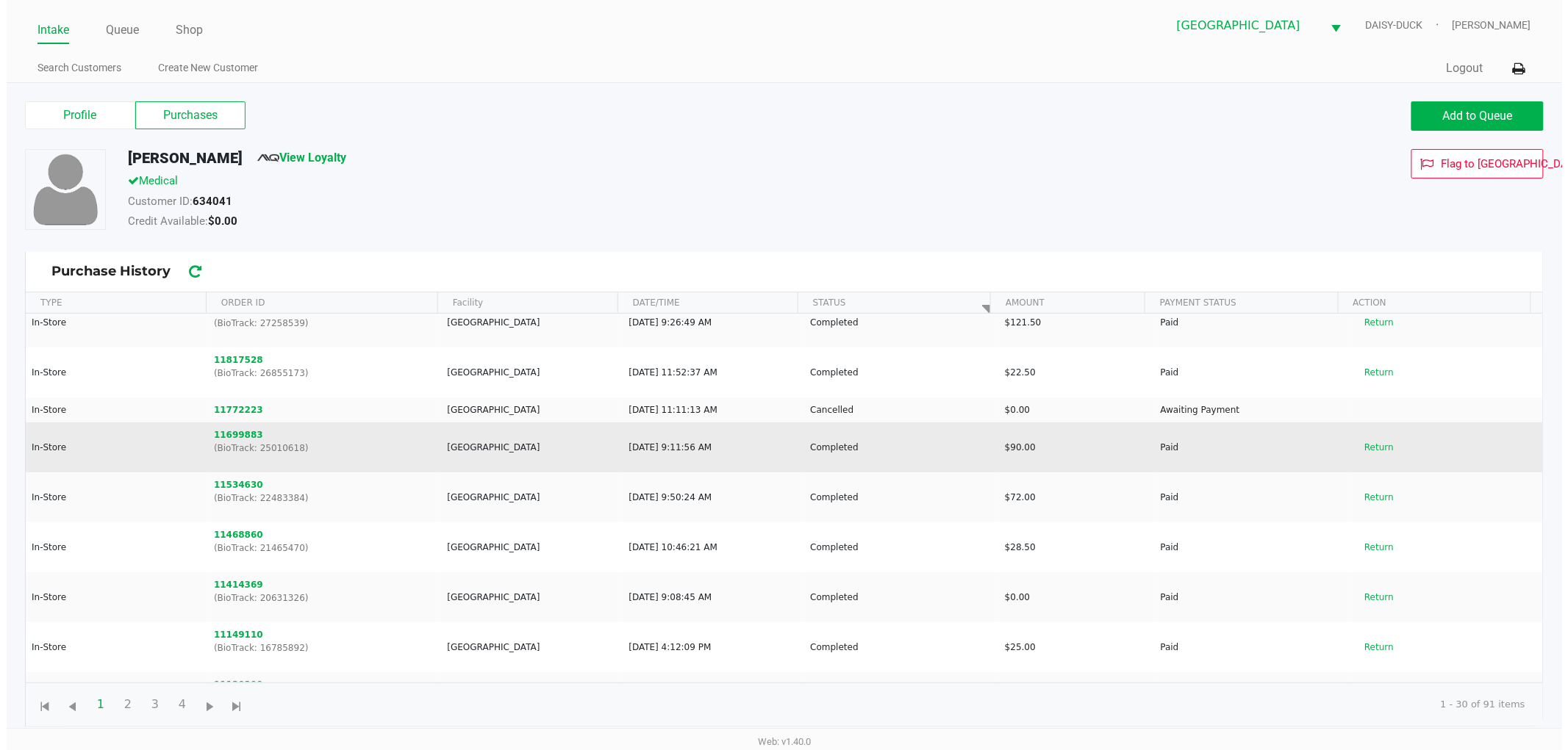
scroll to position [82, 0]
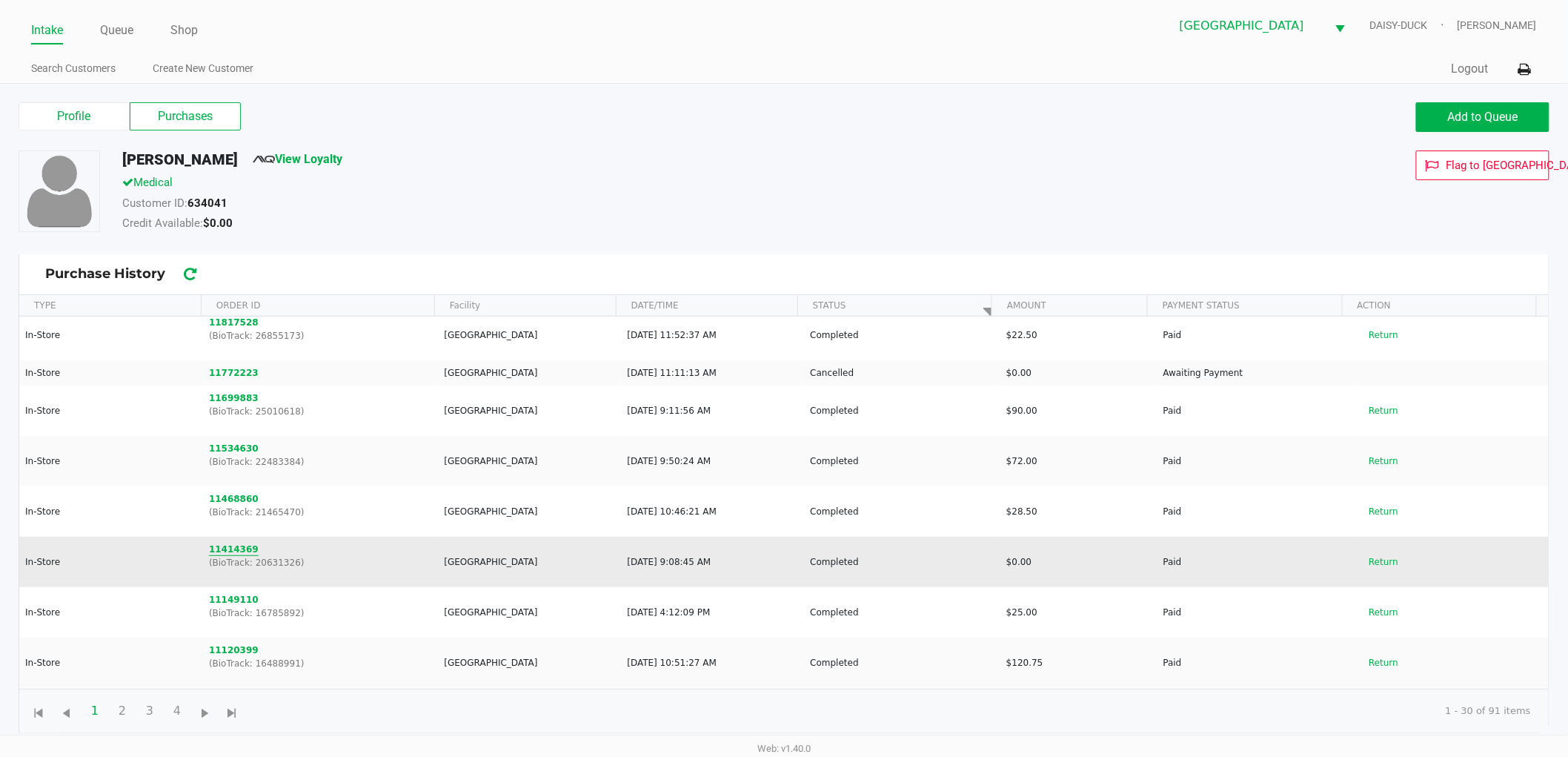
click at [233, 550] on button "11414369" at bounding box center [233, 549] width 49 height 14
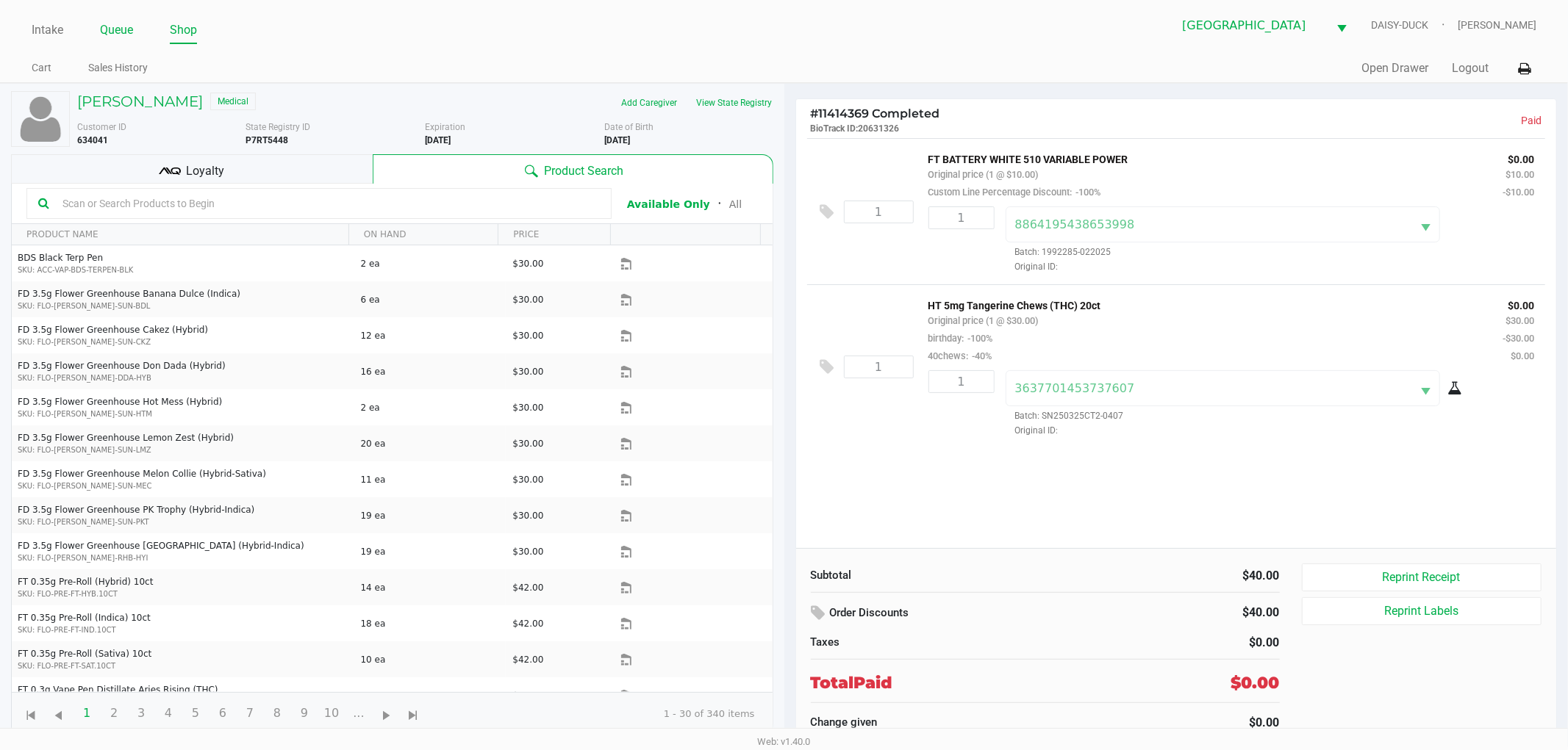
click at [114, 27] on link "Queue" at bounding box center [116, 30] width 33 height 21
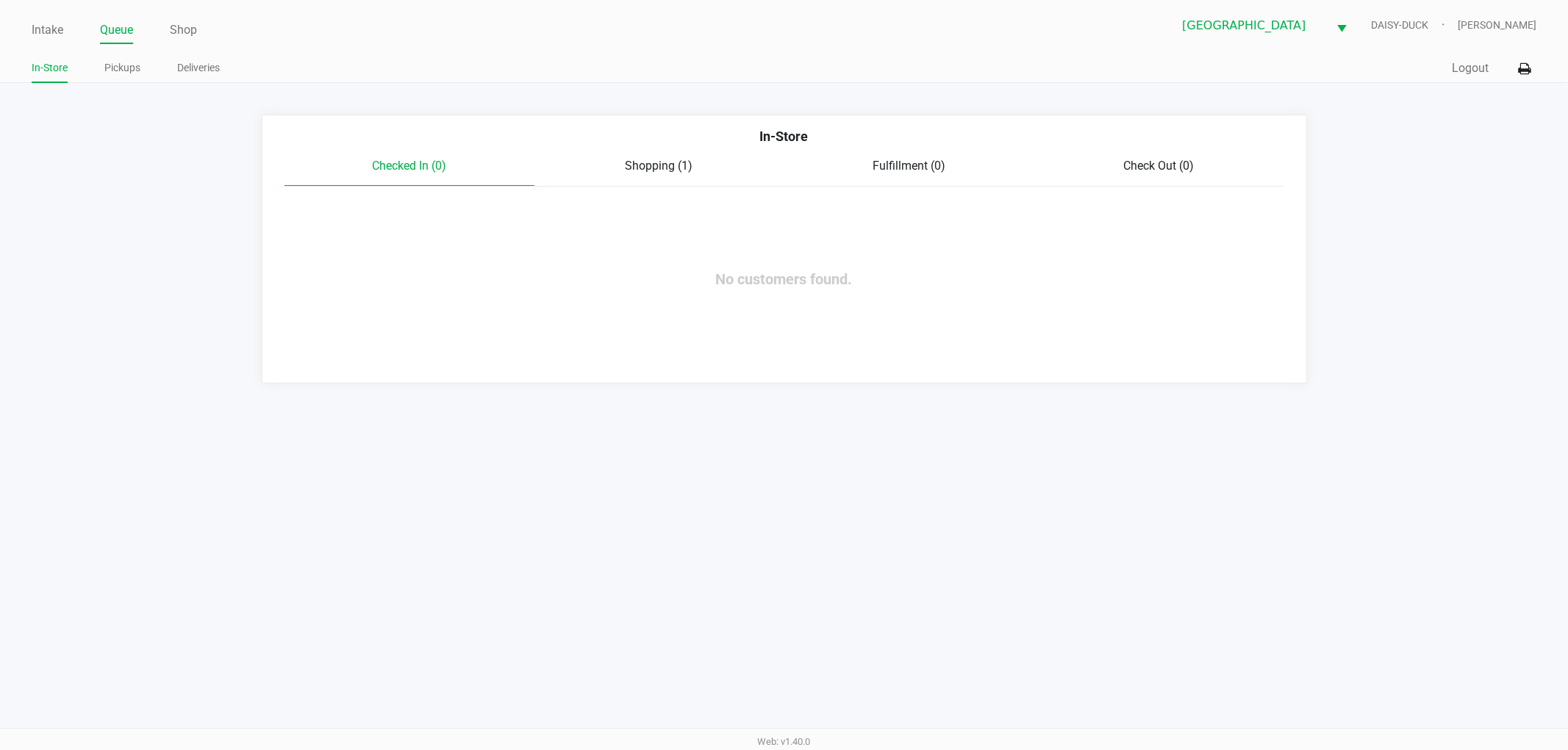
click at [115, 27] on link "Queue" at bounding box center [116, 30] width 33 height 21
click at [121, 60] on link "Pickups" at bounding box center [122, 67] width 36 height 18
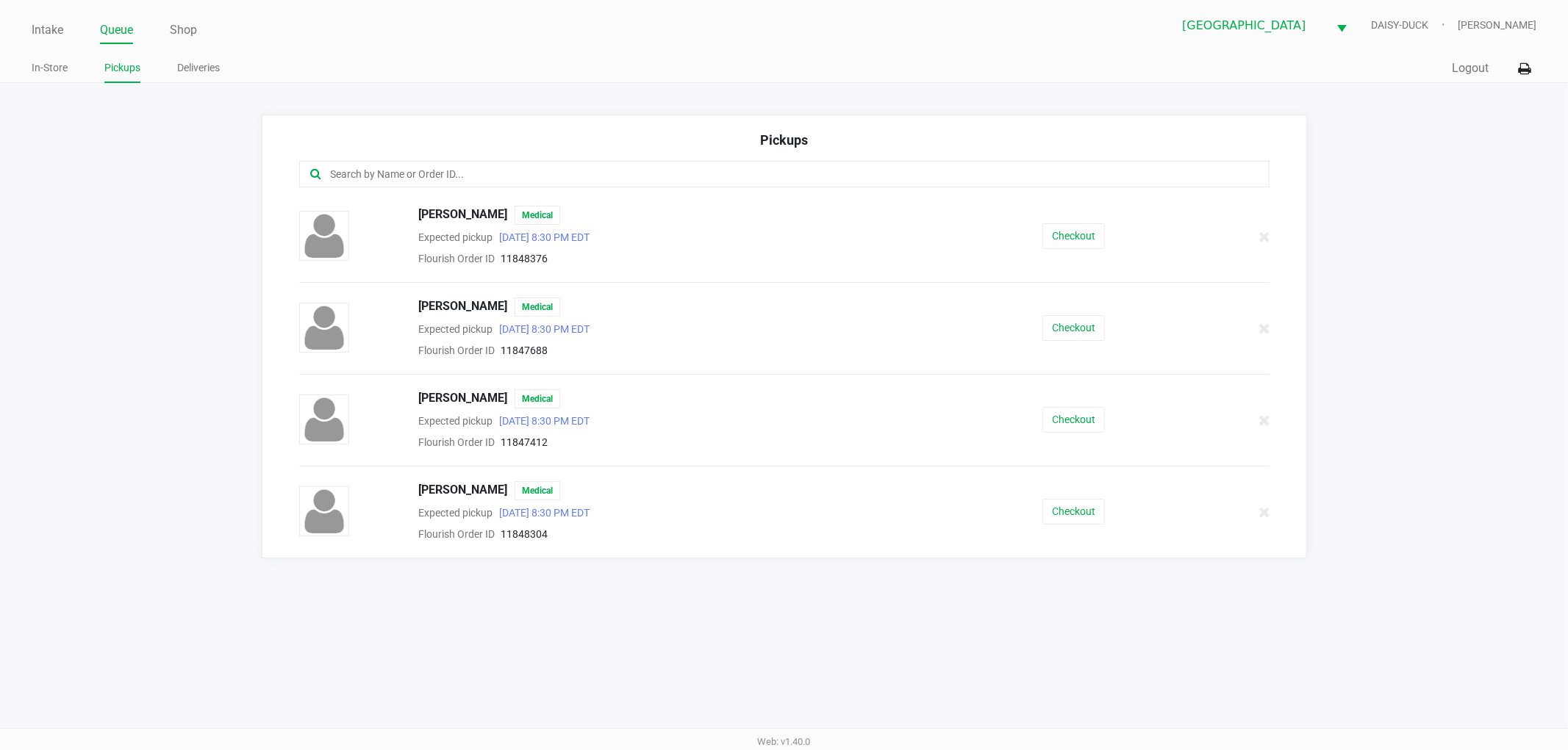
click at [120, 59] on link "Pickups" at bounding box center [122, 67] width 36 height 18
click at [106, 24] on link "Queue" at bounding box center [116, 30] width 33 height 21
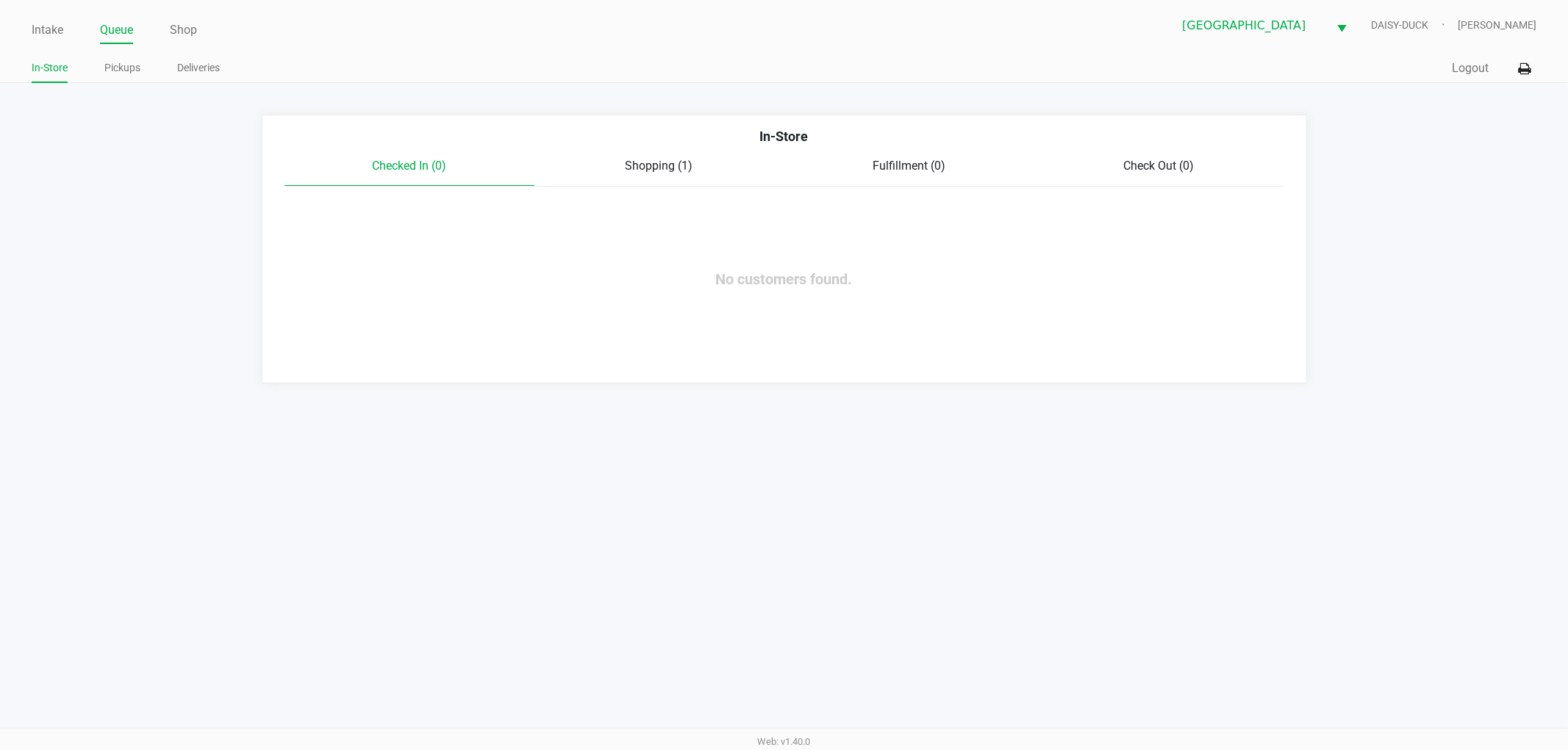
click at [666, 177] on div "Checked In (0) Shopping (1) Fulfillment (0) Check Out (0)" at bounding box center [784, 171] width 999 height 30
click at [657, 163] on span "Shopping (1)" at bounding box center [659, 165] width 67 height 14
click at [435, 199] on span "[PERSON_NAME]" at bounding box center [453, 205] width 89 height 19
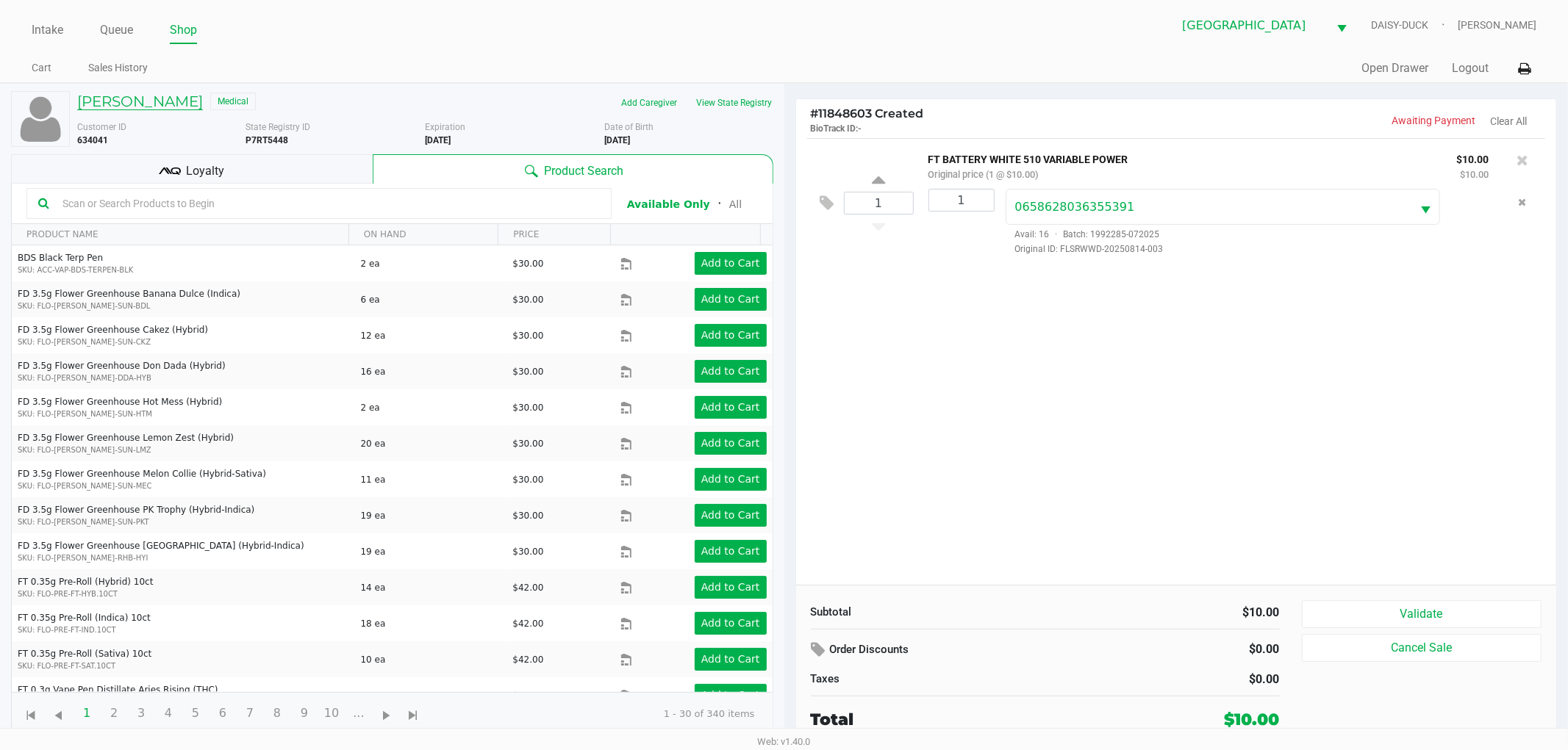
click at [114, 96] on h5 "[PERSON_NAME]" at bounding box center [139, 102] width 126 height 18
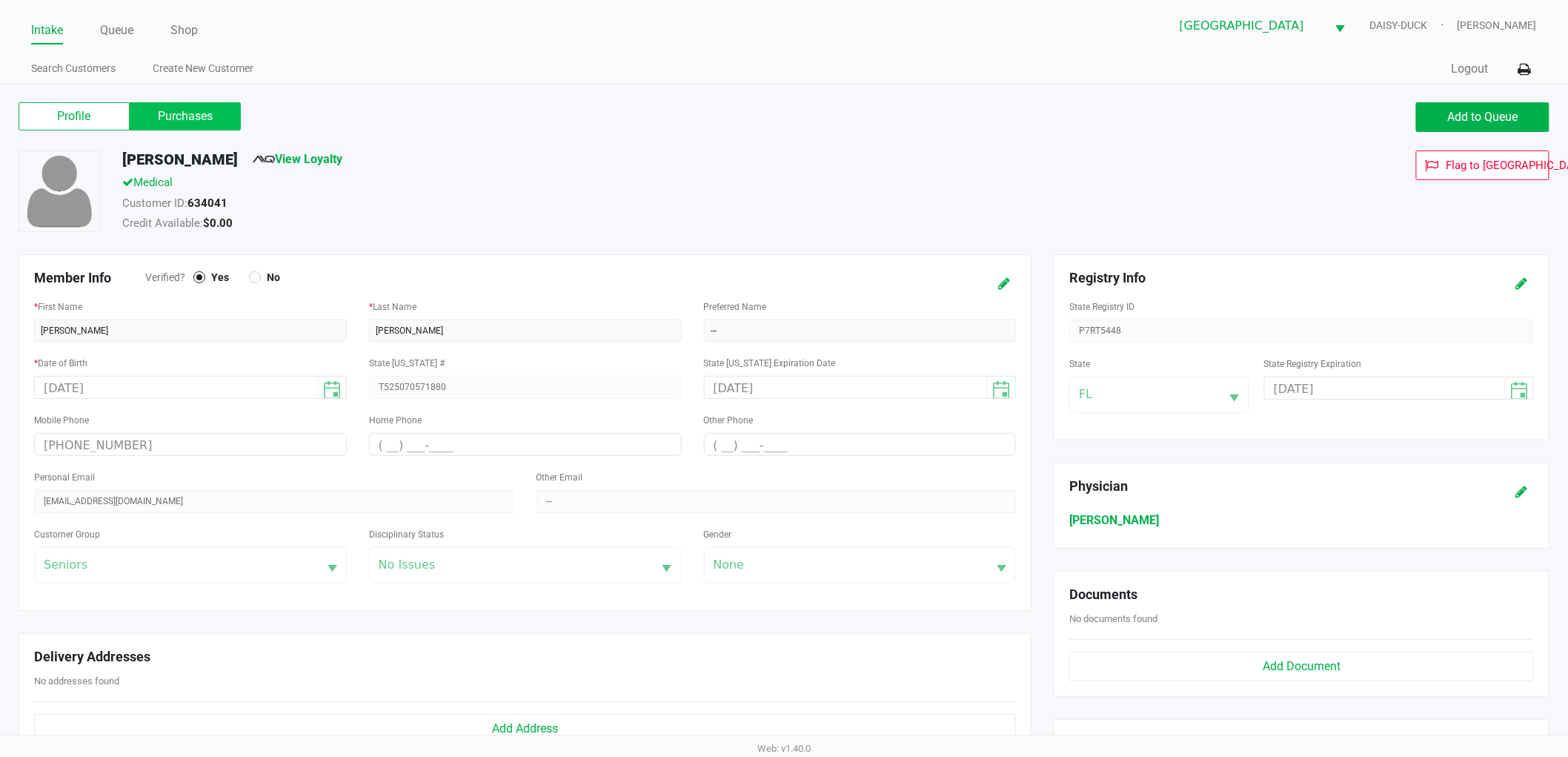
click at [200, 116] on label "Purchases" at bounding box center [186, 116] width 111 height 28
click at [0, 0] on 1 "Purchases" at bounding box center [0, 0] width 0 height 0
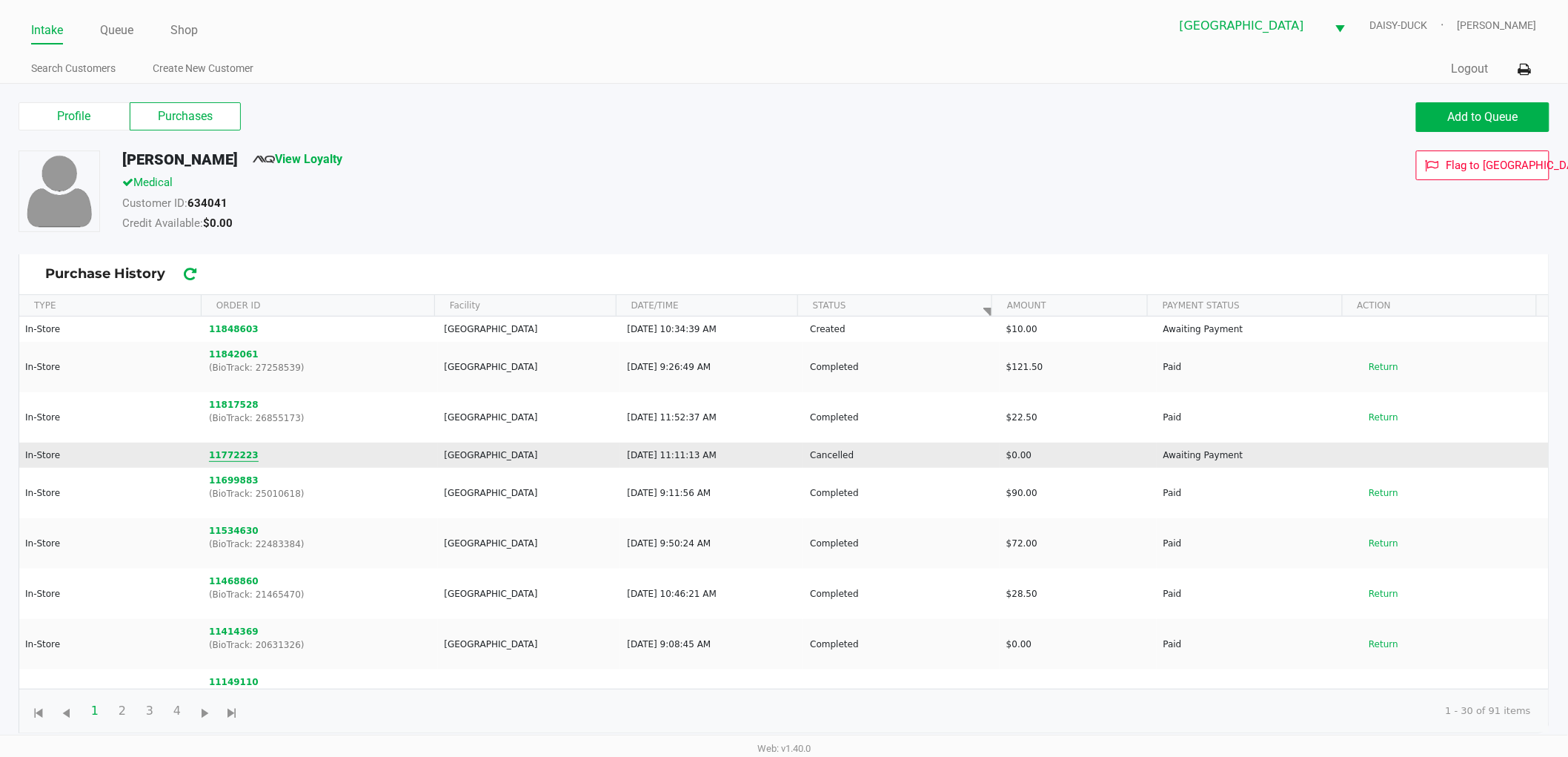
click at [232, 449] on button "11772223" at bounding box center [233, 455] width 49 height 14
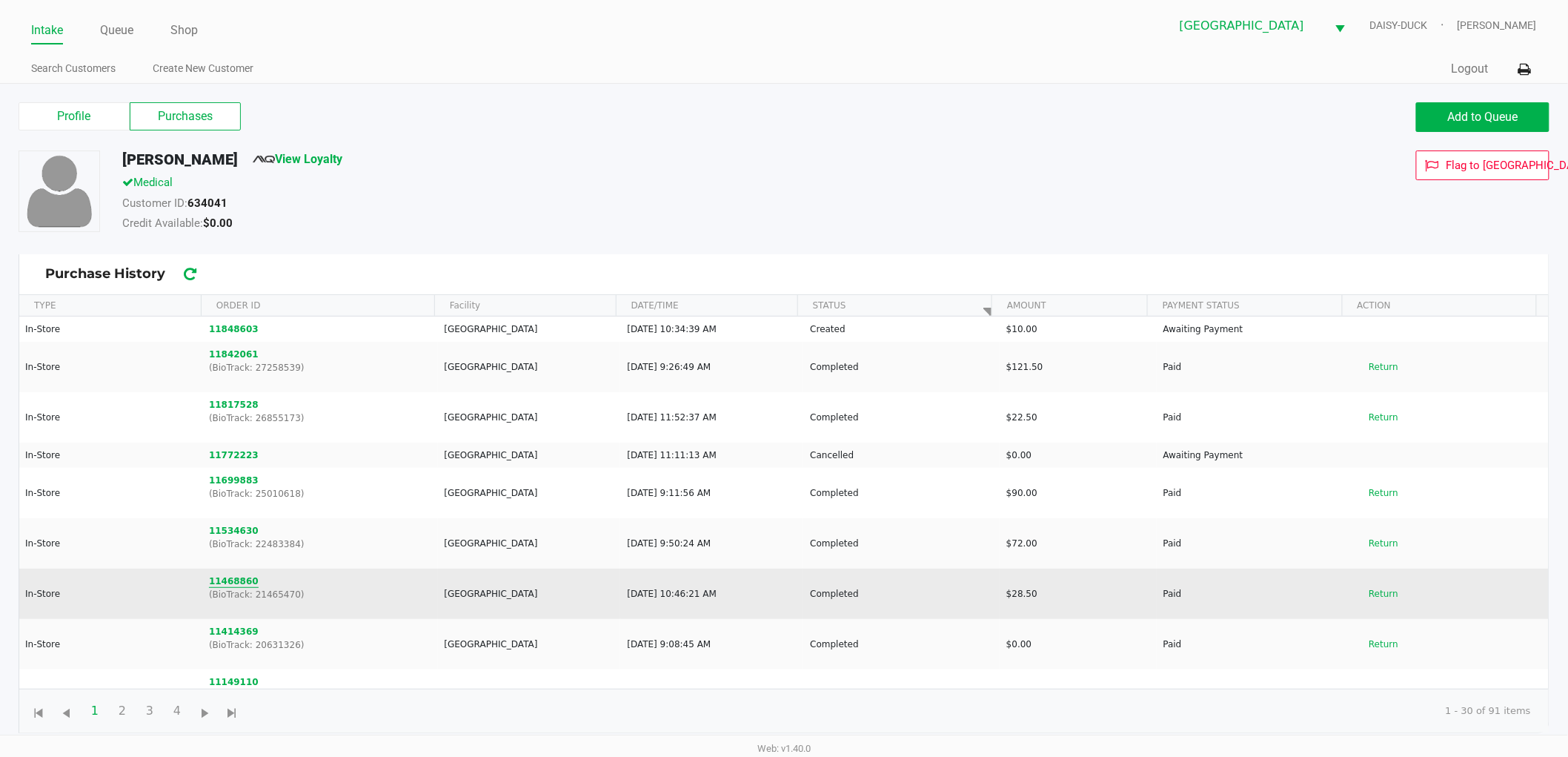
click at [220, 581] on button "11468860" at bounding box center [233, 581] width 49 height 14
click at [216, 587] on button "11468860" at bounding box center [233, 581] width 49 height 14
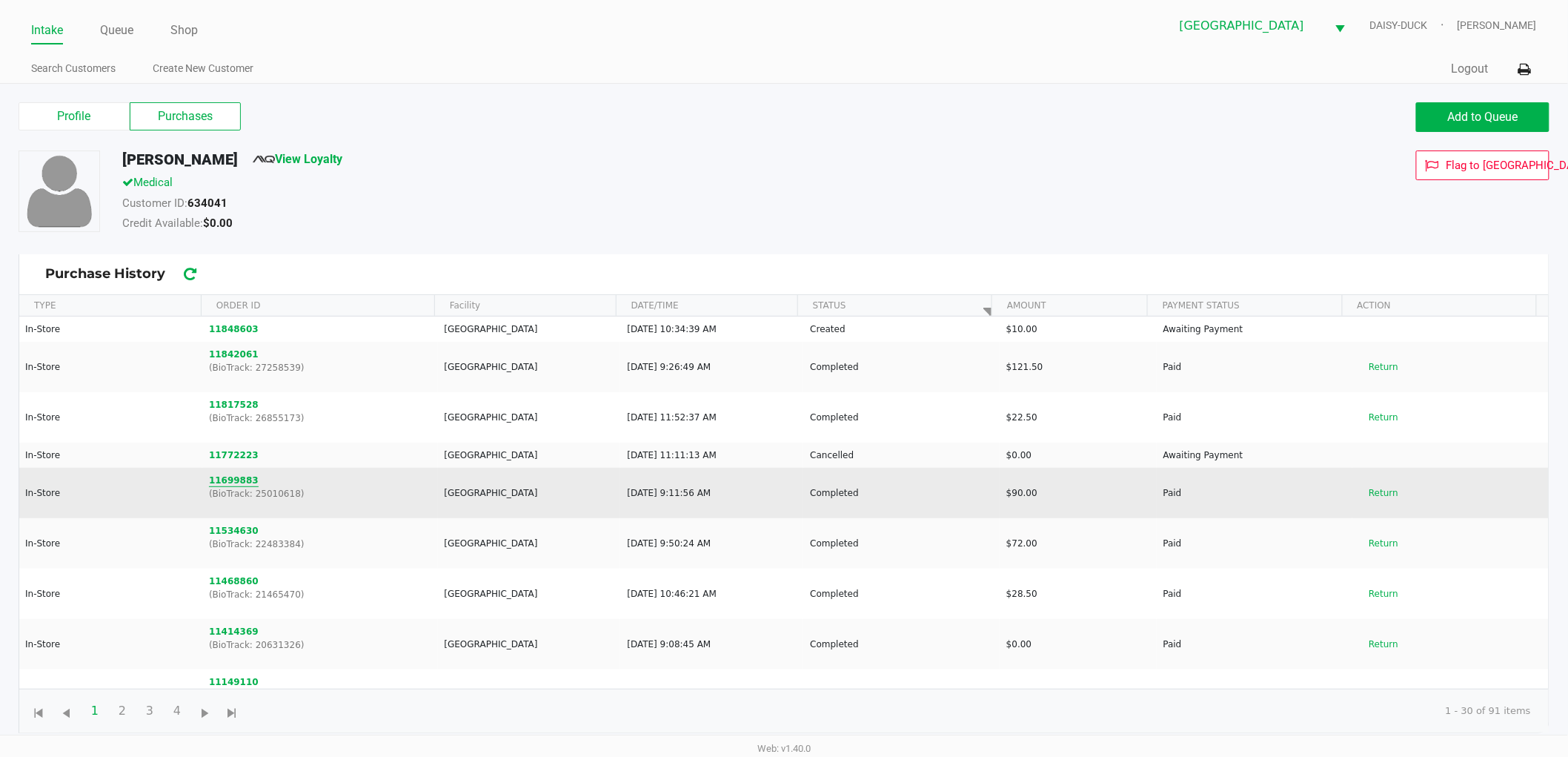
click at [216, 480] on button "11699883" at bounding box center [233, 480] width 49 height 14
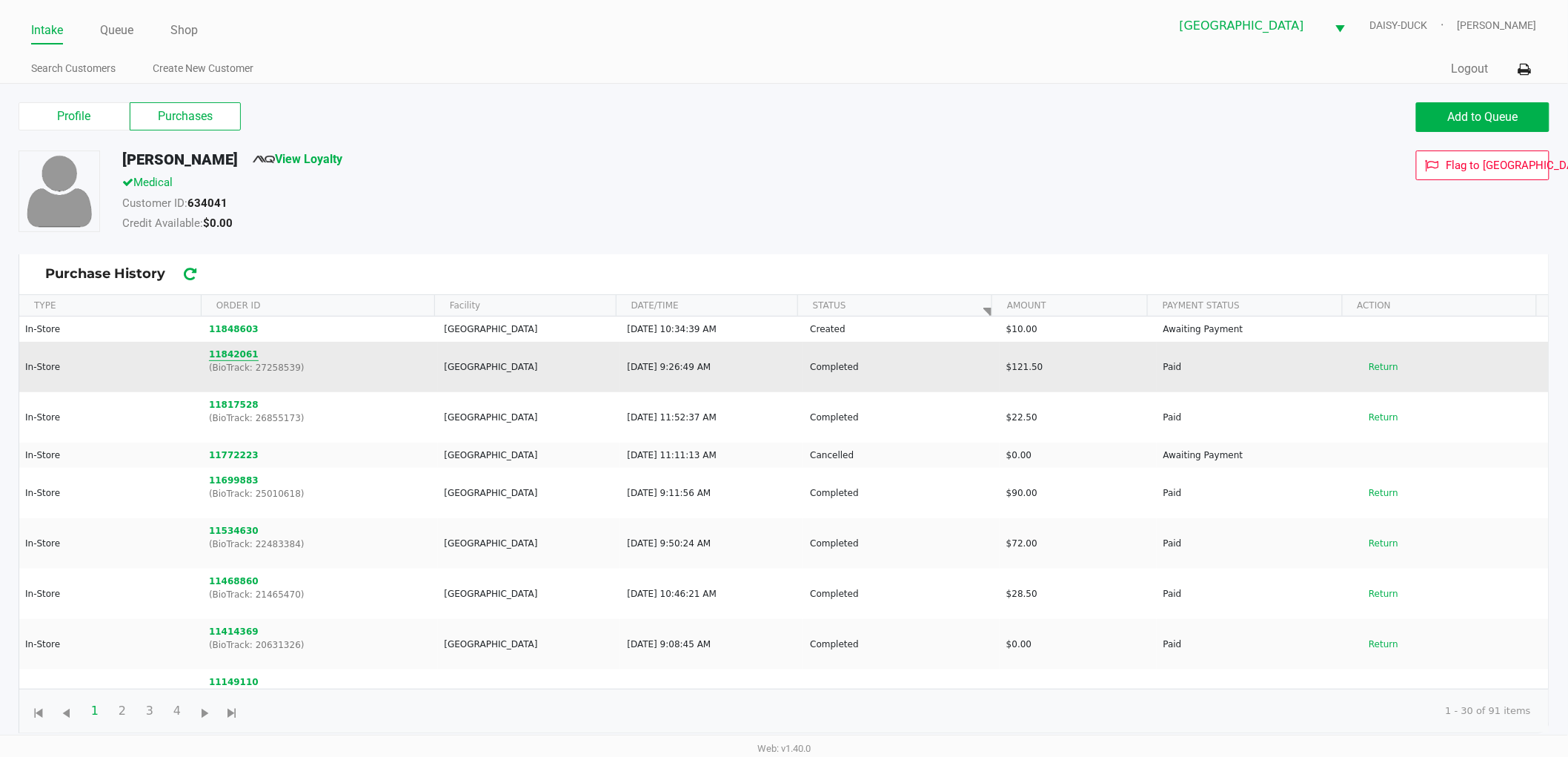
click at [228, 353] on button "11842061" at bounding box center [233, 354] width 49 height 14
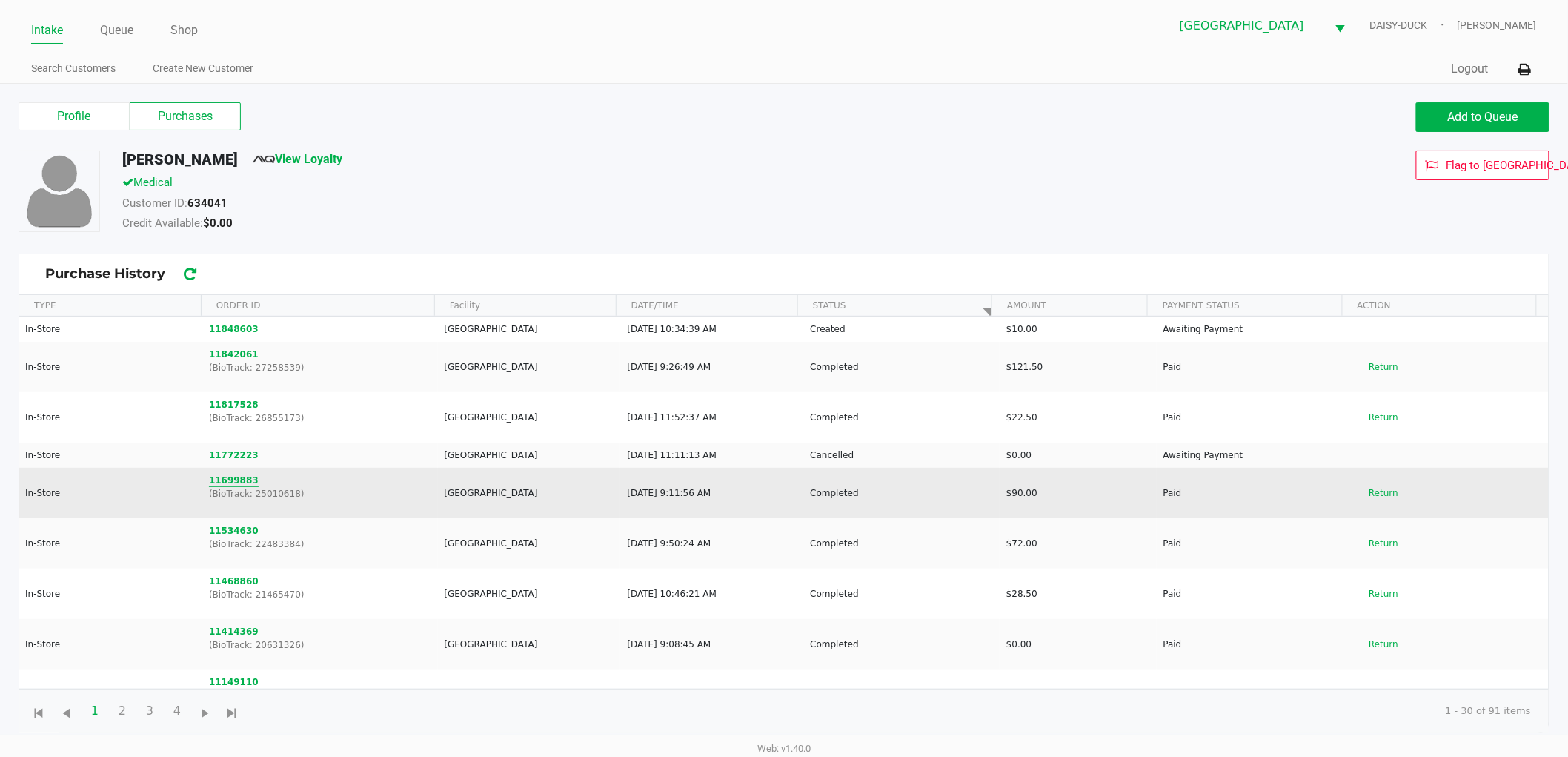
click at [234, 483] on button "11699883" at bounding box center [233, 480] width 49 height 14
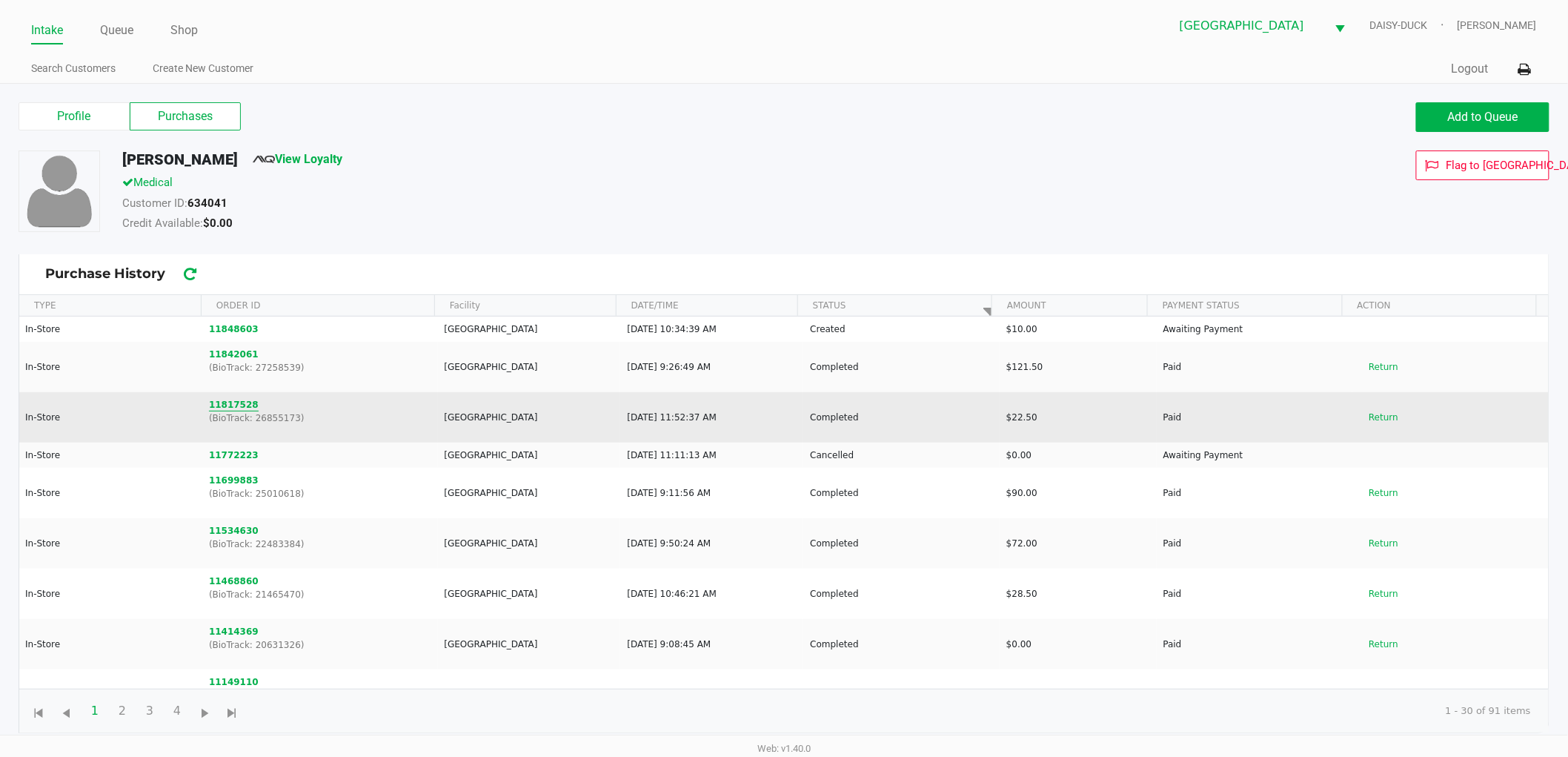
click at [231, 406] on button "11817528" at bounding box center [233, 405] width 49 height 14
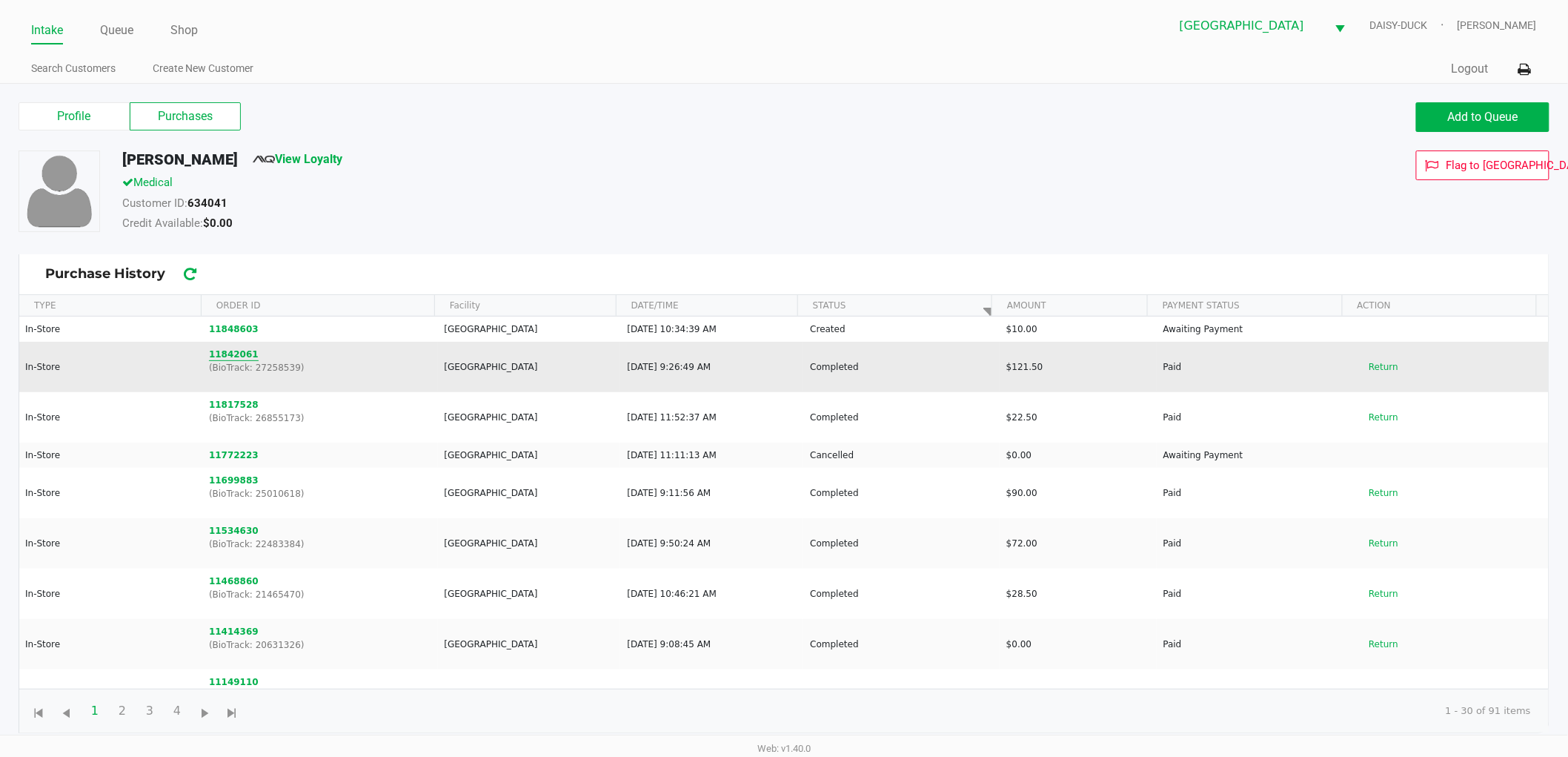
click at [213, 349] on button "11842061" at bounding box center [233, 354] width 49 height 14
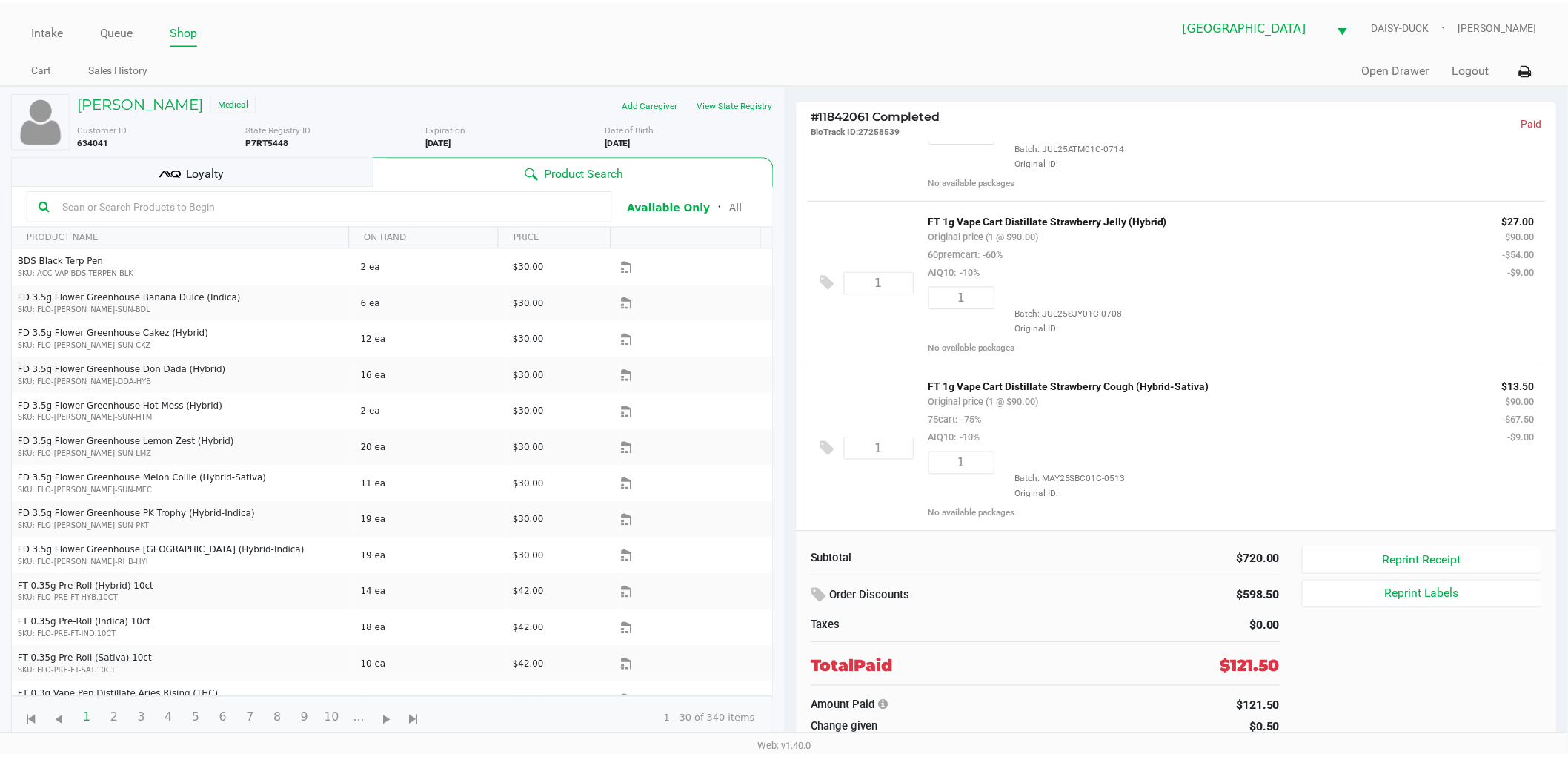
scroll to position [271, 0]
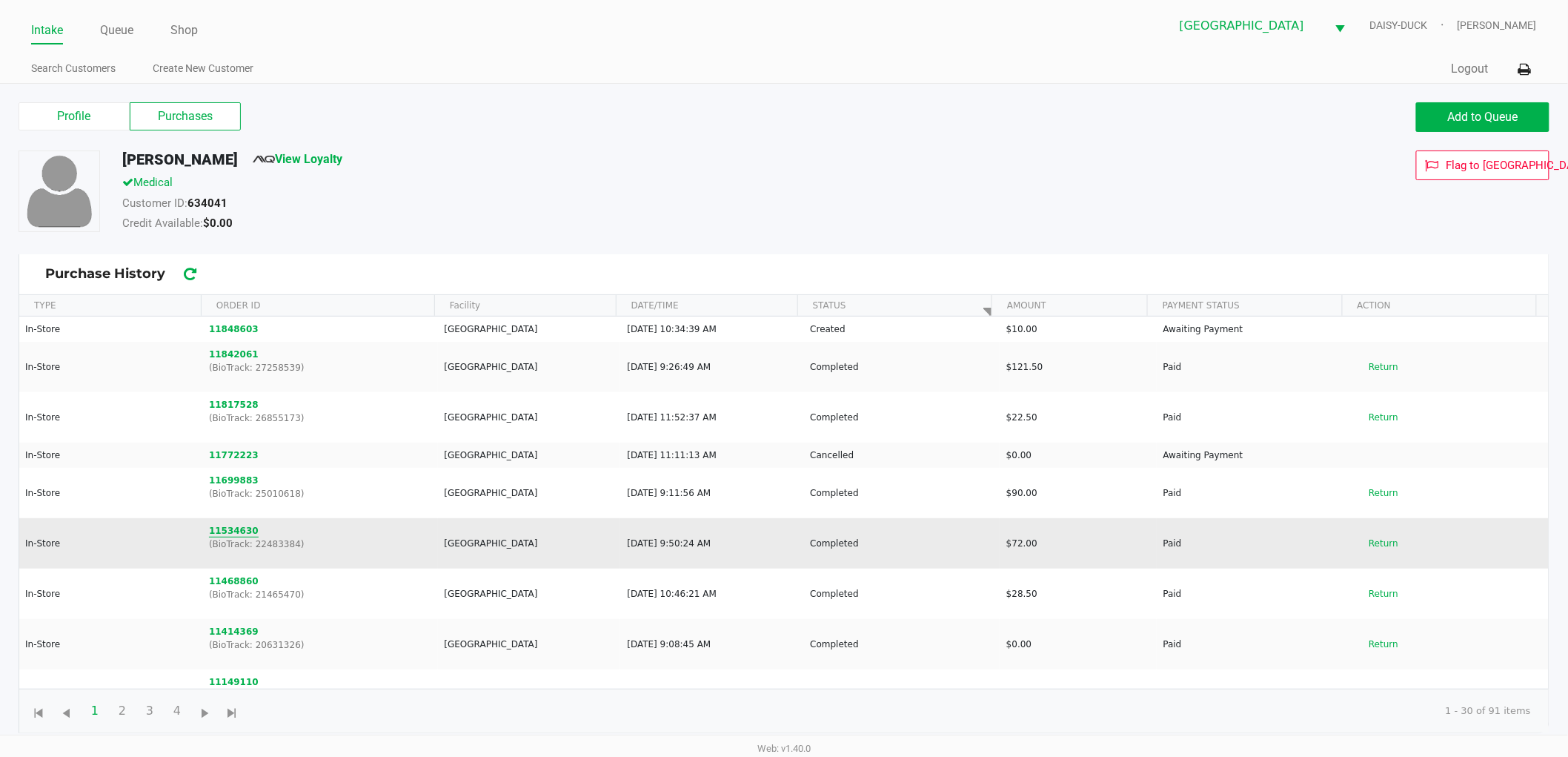
click at [224, 530] on button "11534630" at bounding box center [233, 531] width 49 height 14
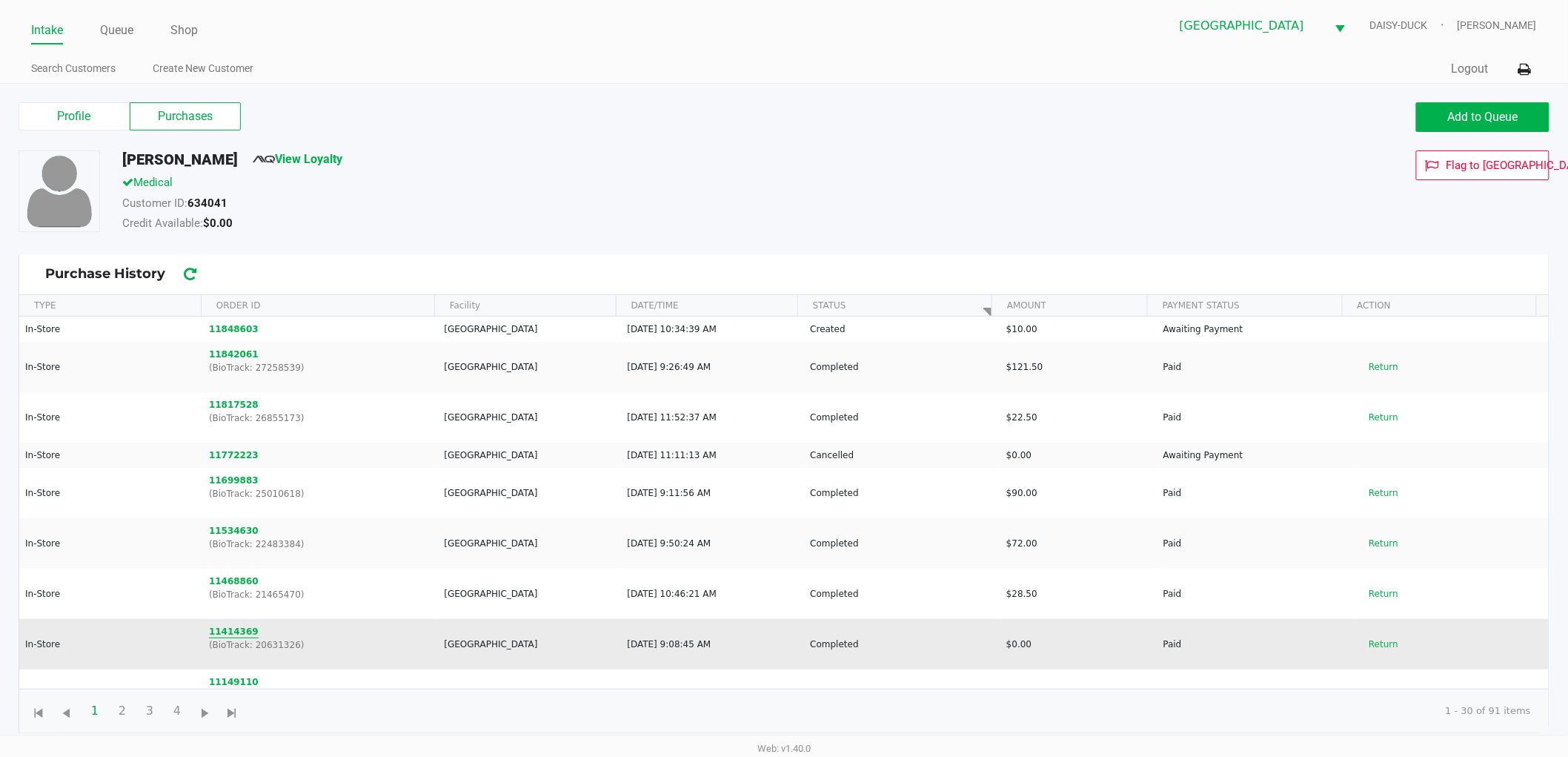
click at [230, 627] on button "11414369" at bounding box center [233, 632] width 49 height 14
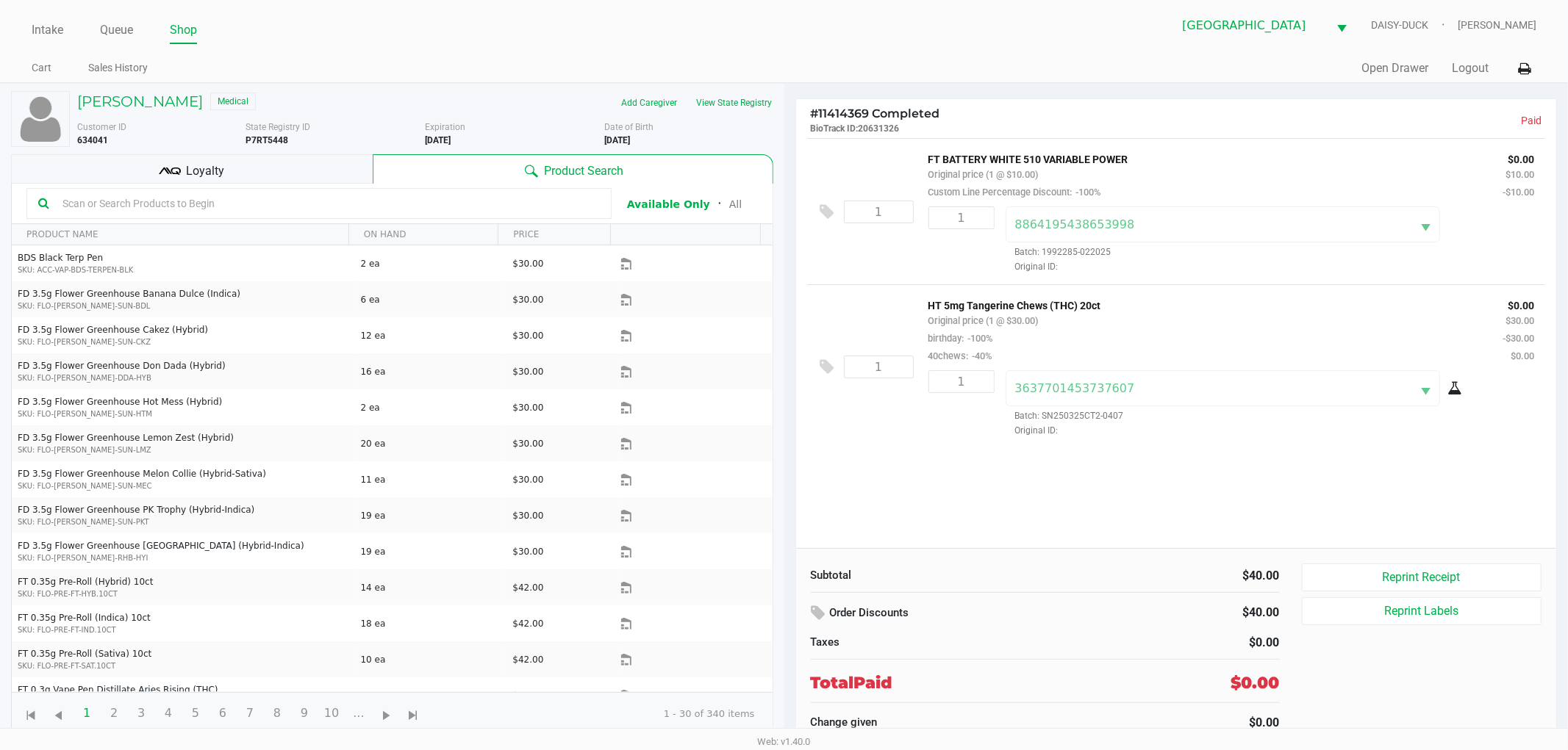
click at [824, 211] on div at bounding box center [830, 212] width 26 height 35
click at [136, 93] on h5 "[PERSON_NAME]" at bounding box center [139, 102] width 126 height 18
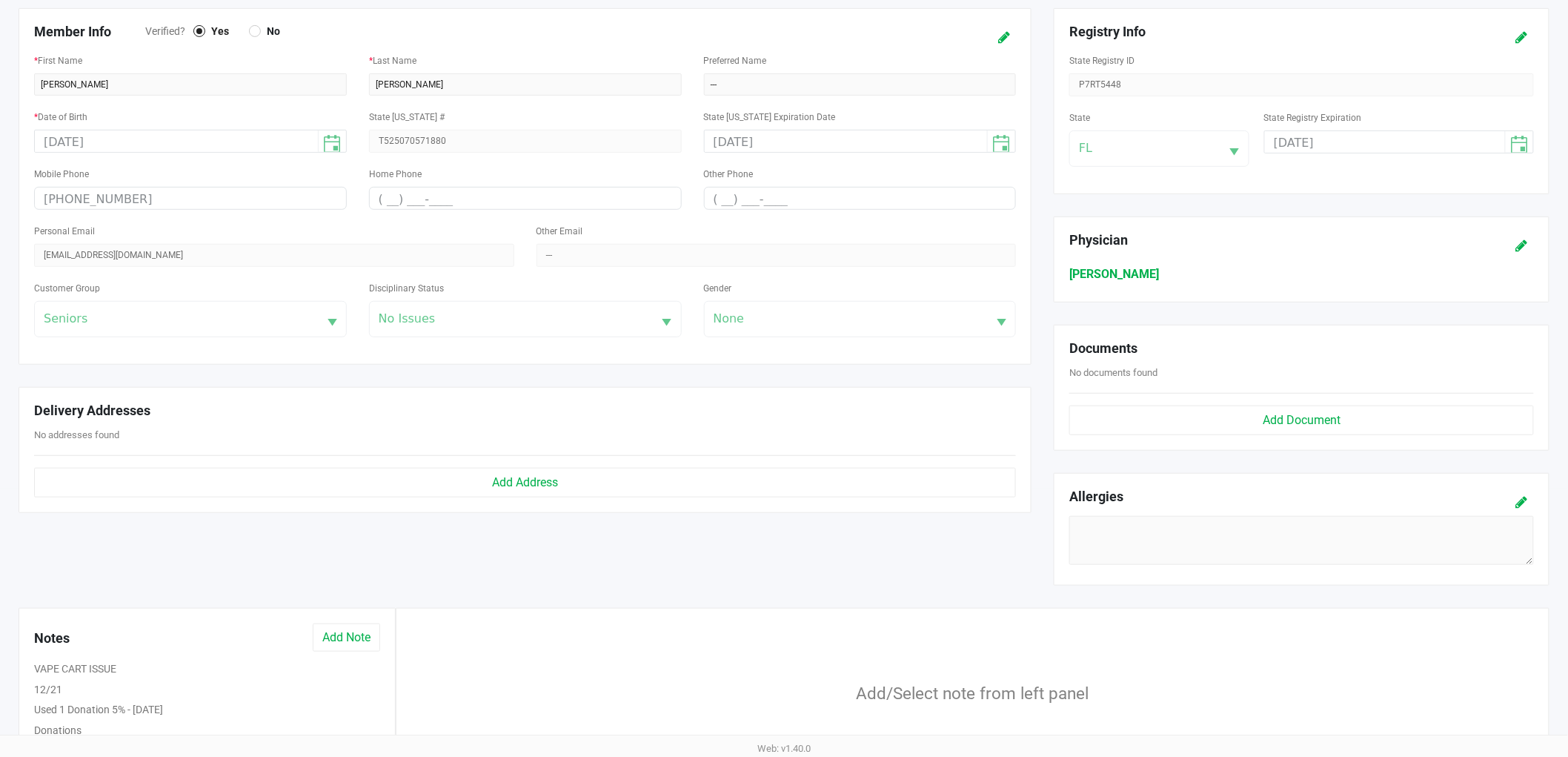
scroll to position [391, 0]
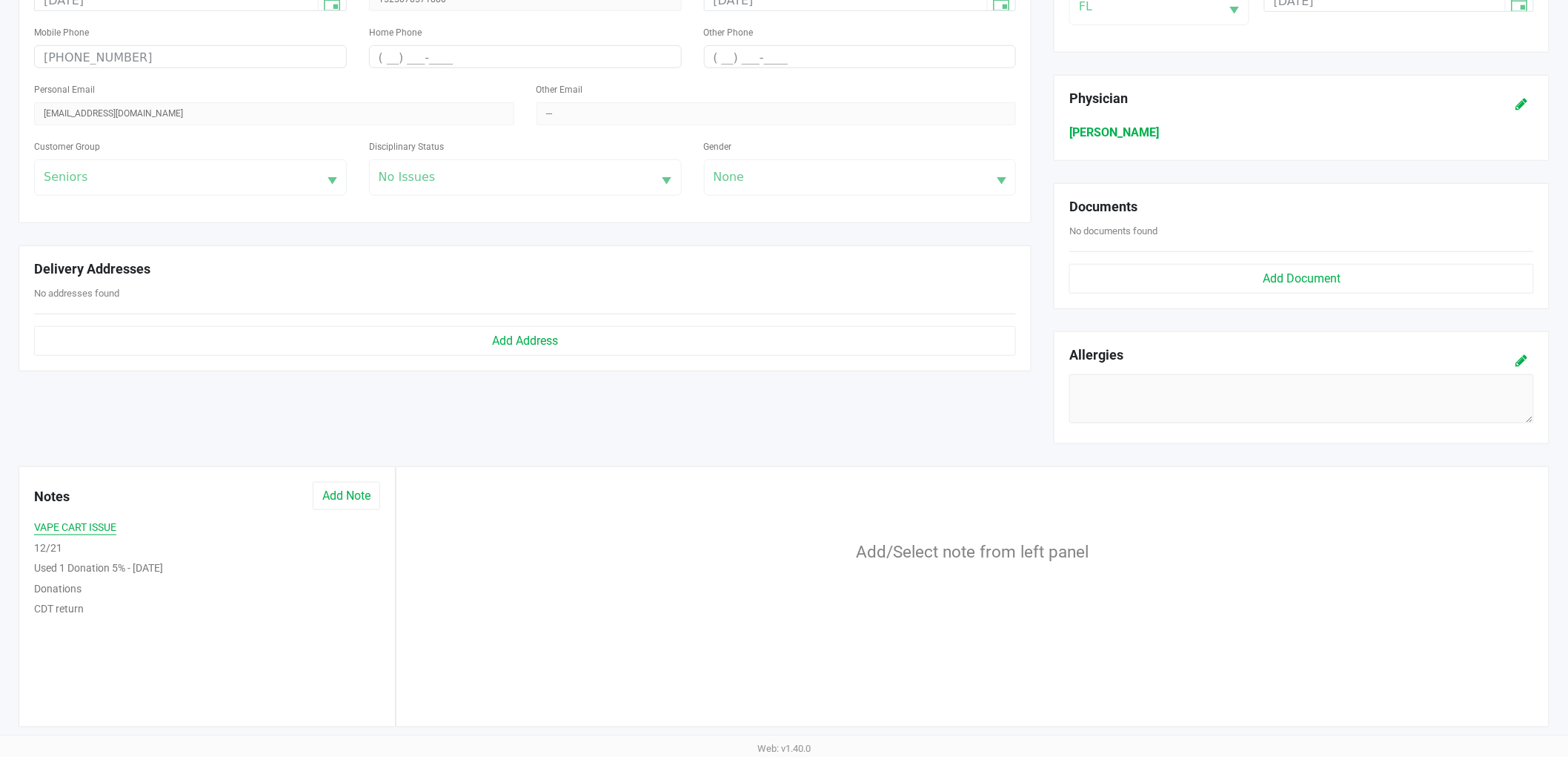
click at [99, 528] on button "VAPE CART ISSUE" at bounding box center [75, 527] width 82 height 15
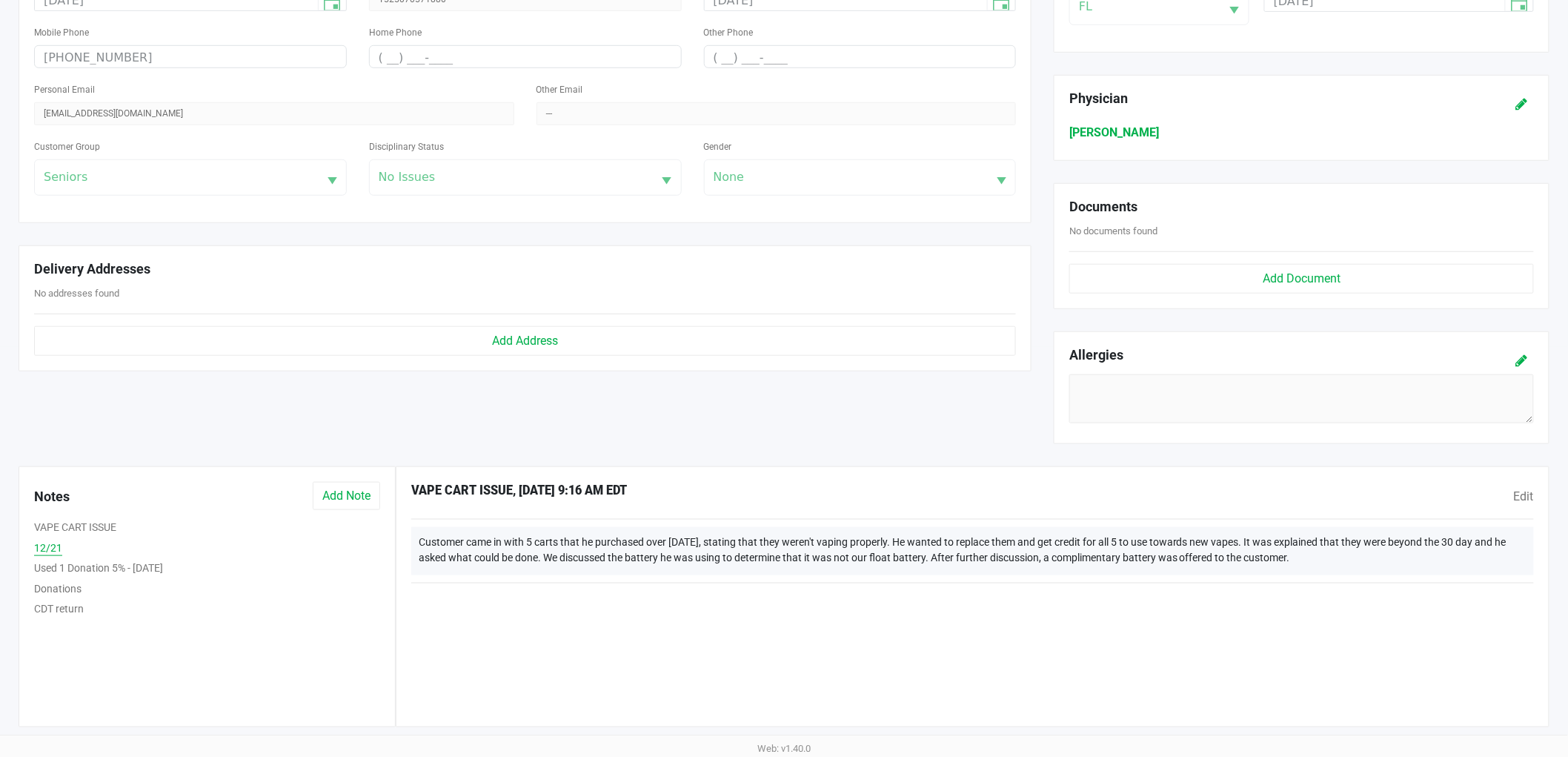
click at [47, 547] on button "12/21" at bounding box center [48, 548] width 28 height 15
